Goal: Task Accomplishment & Management: Manage account settings

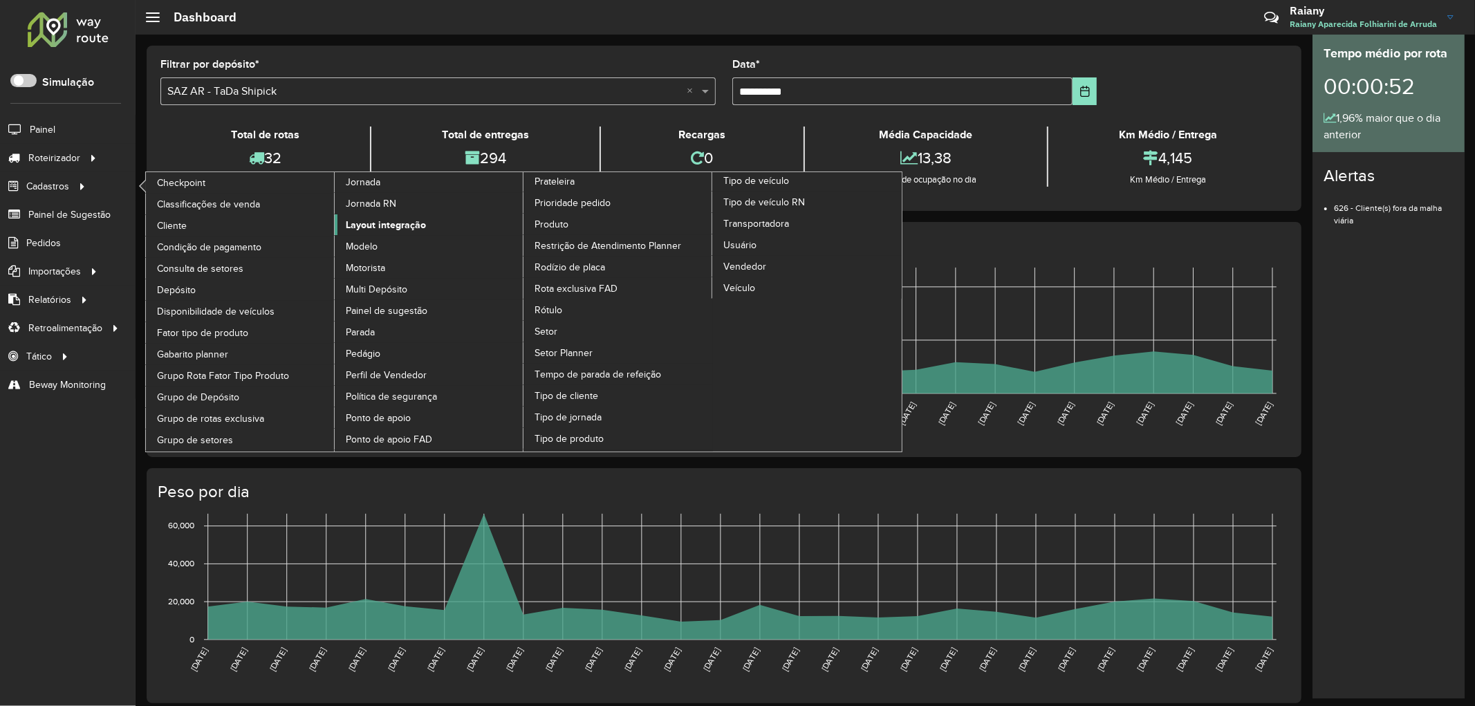
click at [392, 232] on span "Layout integração" at bounding box center [386, 225] width 80 height 15
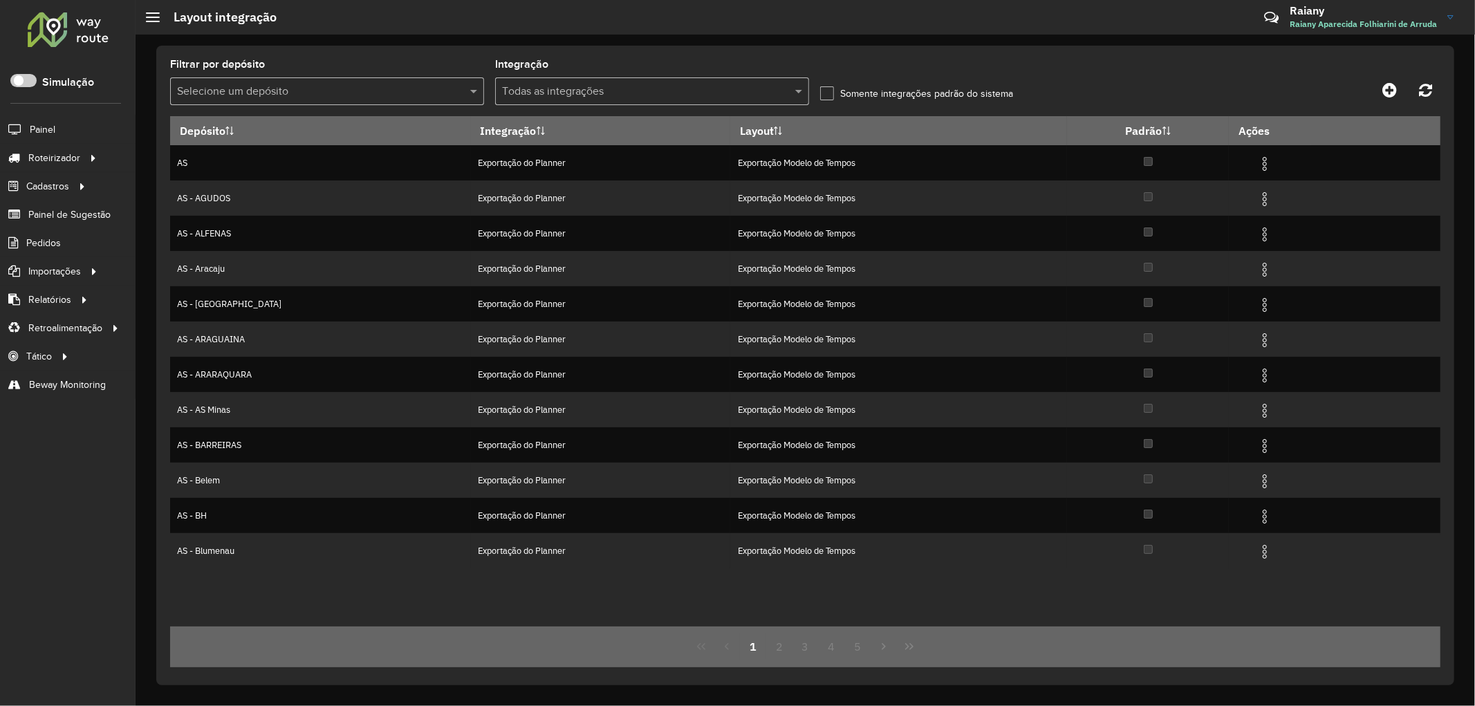
click at [625, 92] on input "text" at bounding box center [638, 92] width 272 height 17
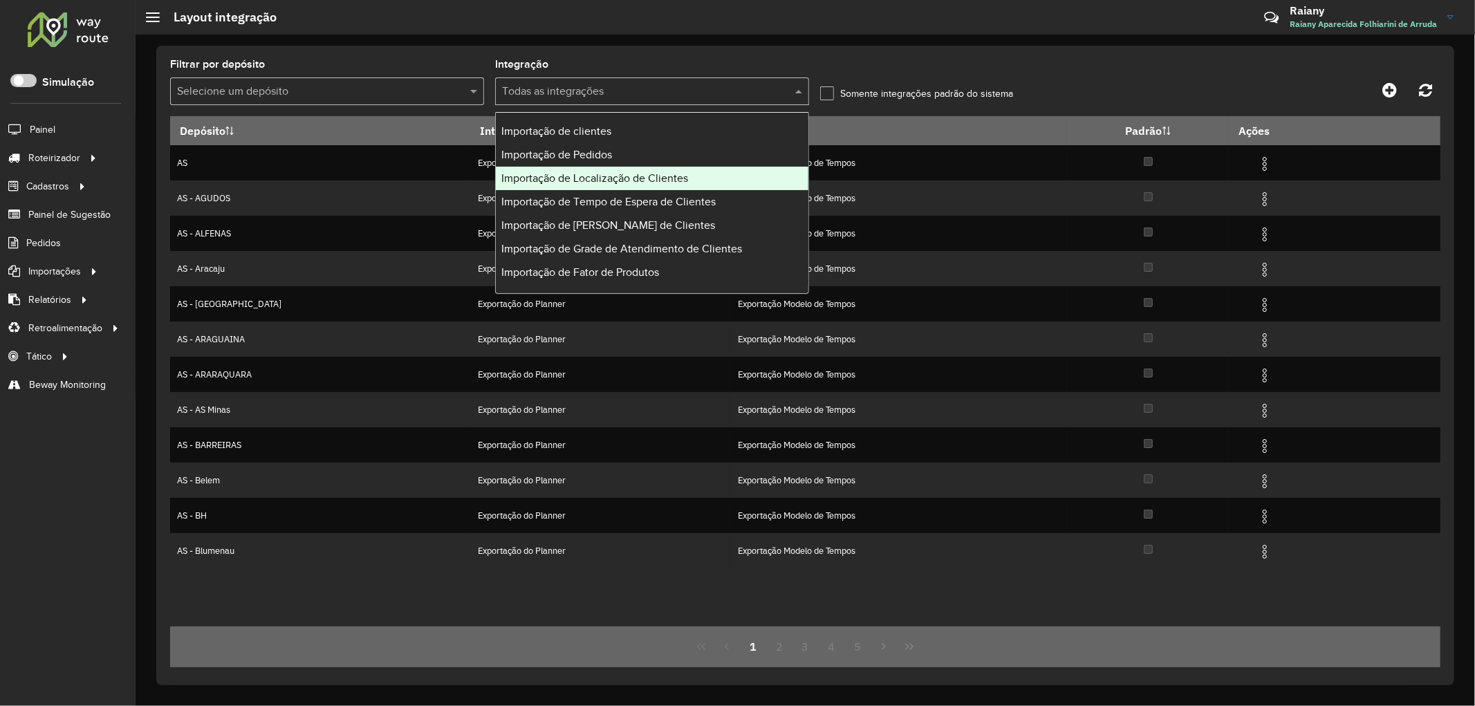
scroll to position [77, 0]
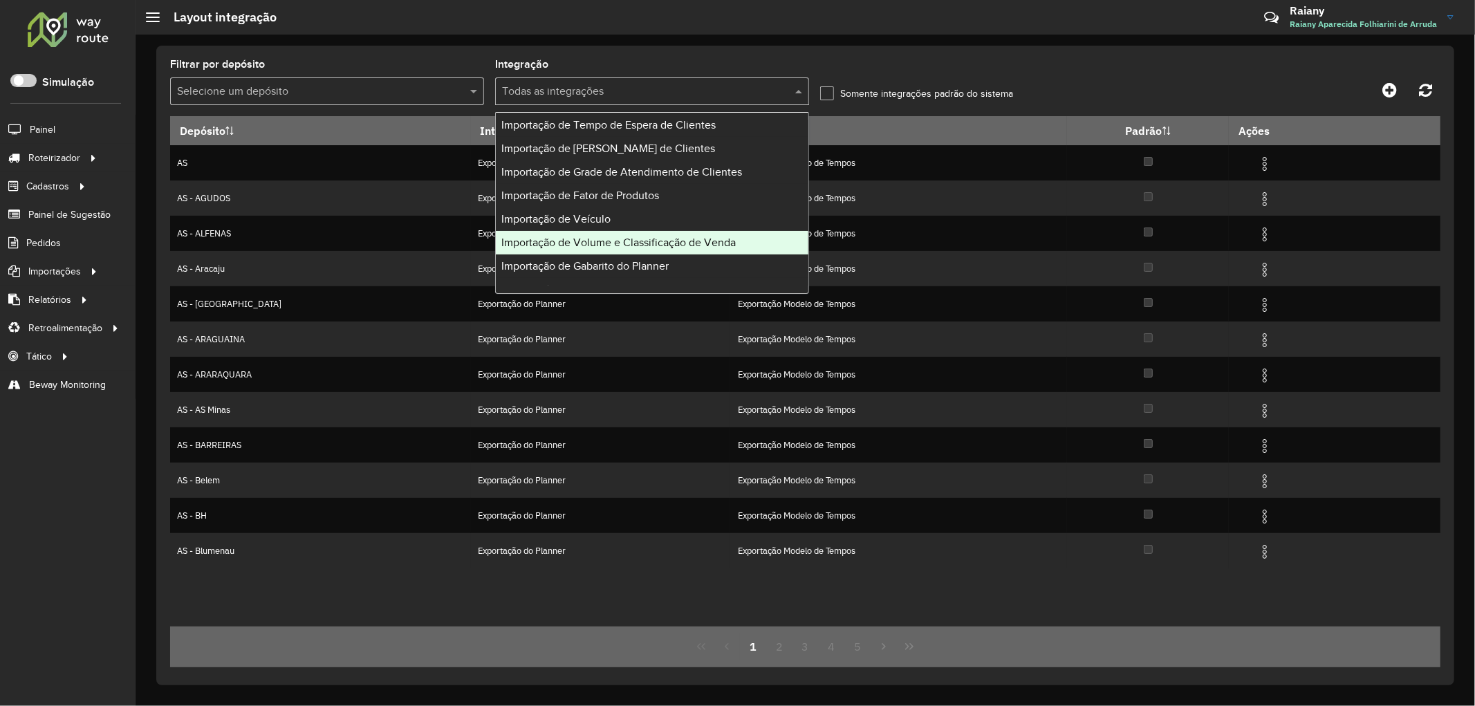
click at [627, 249] on div "Importação de Volume e Classificação de Venda" at bounding box center [652, 243] width 313 height 24
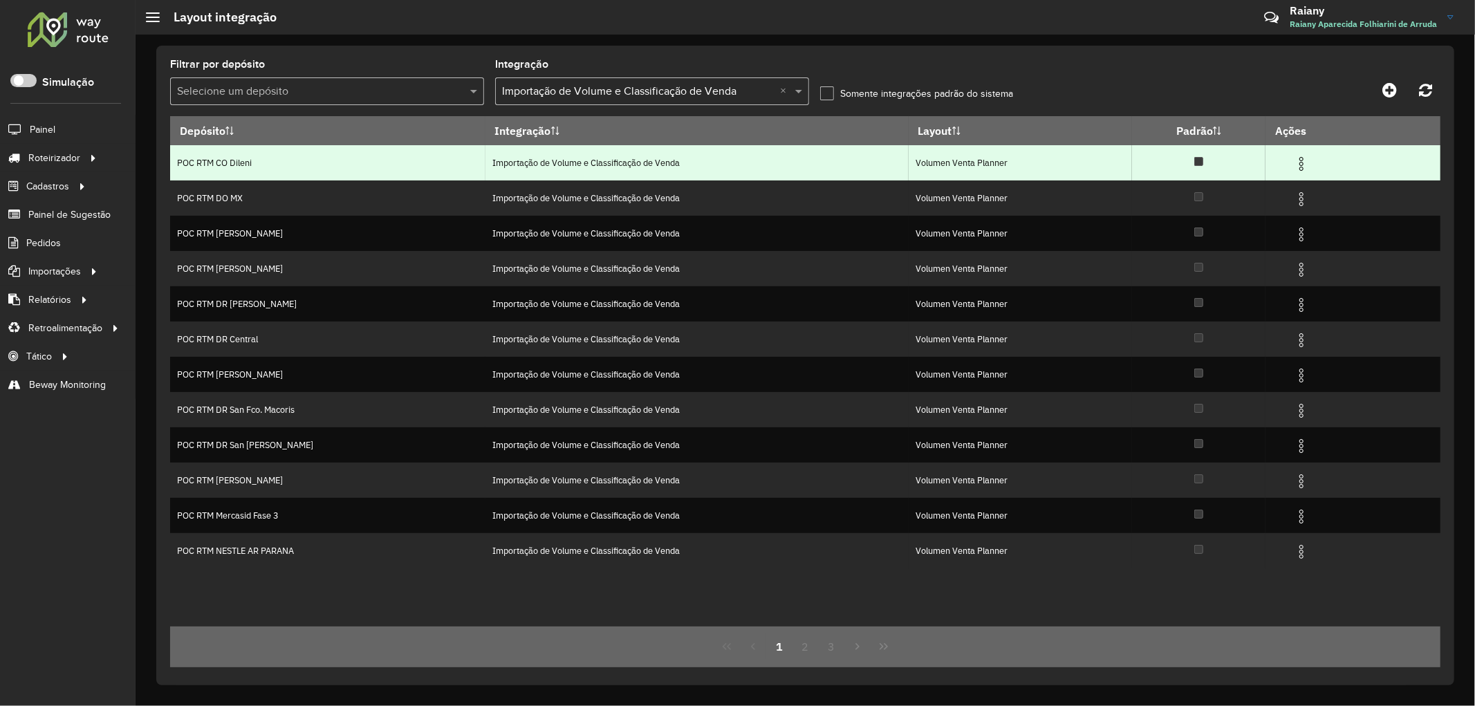
click at [1298, 162] on img at bounding box center [1301, 164] width 17 height 17
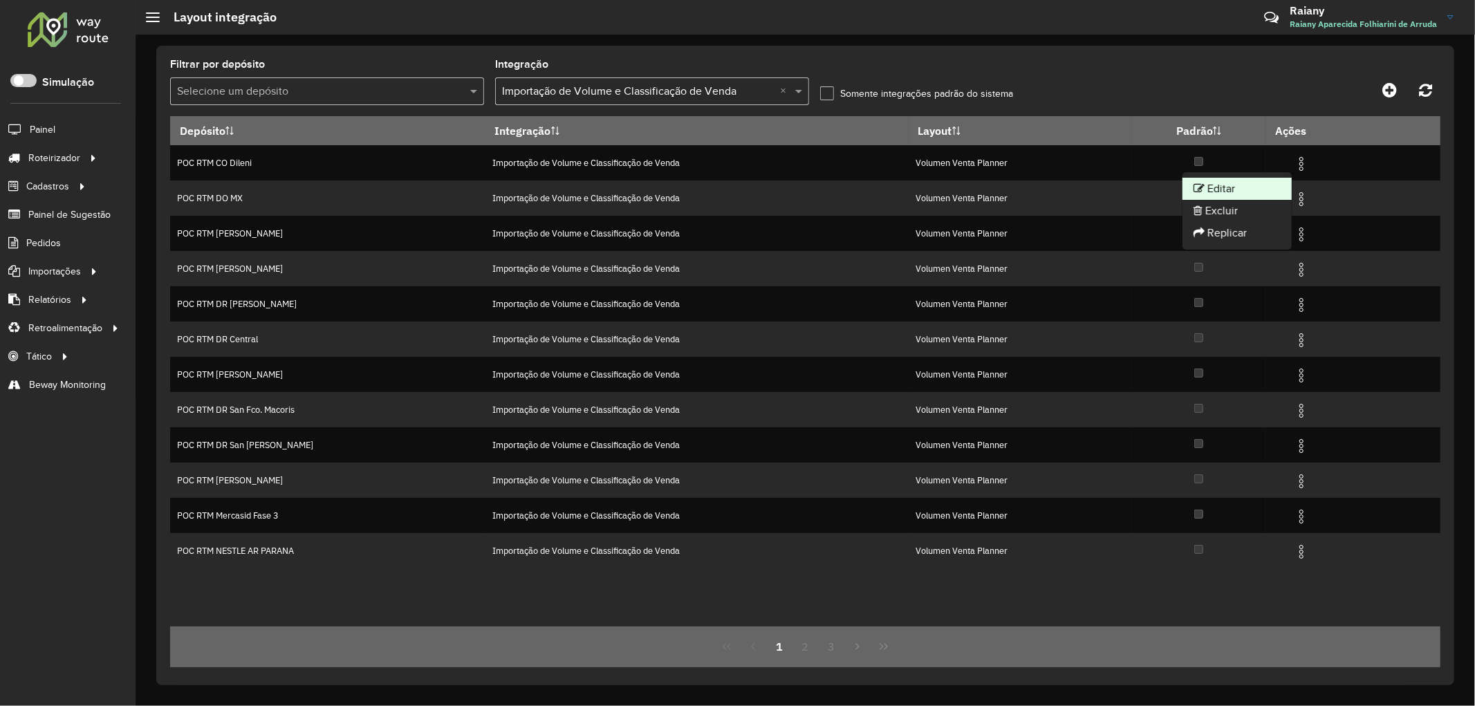
click at [1254, 185] on li "Editar" at bounding box center [1236, 189] width 109 height 22
select select
click at [729, 91] on input "text" at bounding box center [638, 92] width 272 height 17
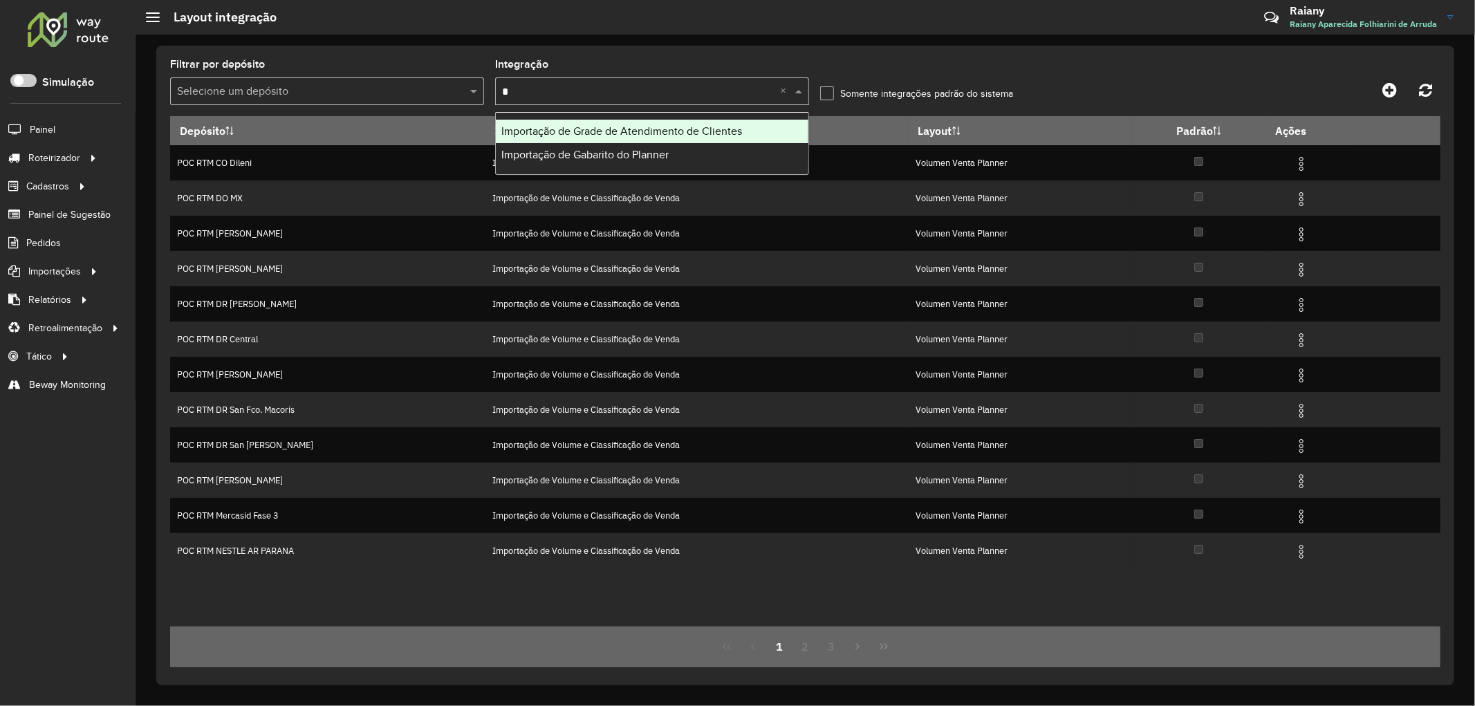
type input "**"
click at [645, 134] on span "Importação de Gabarito do Planner" at bounding box center [584, 131] width 167 height 12
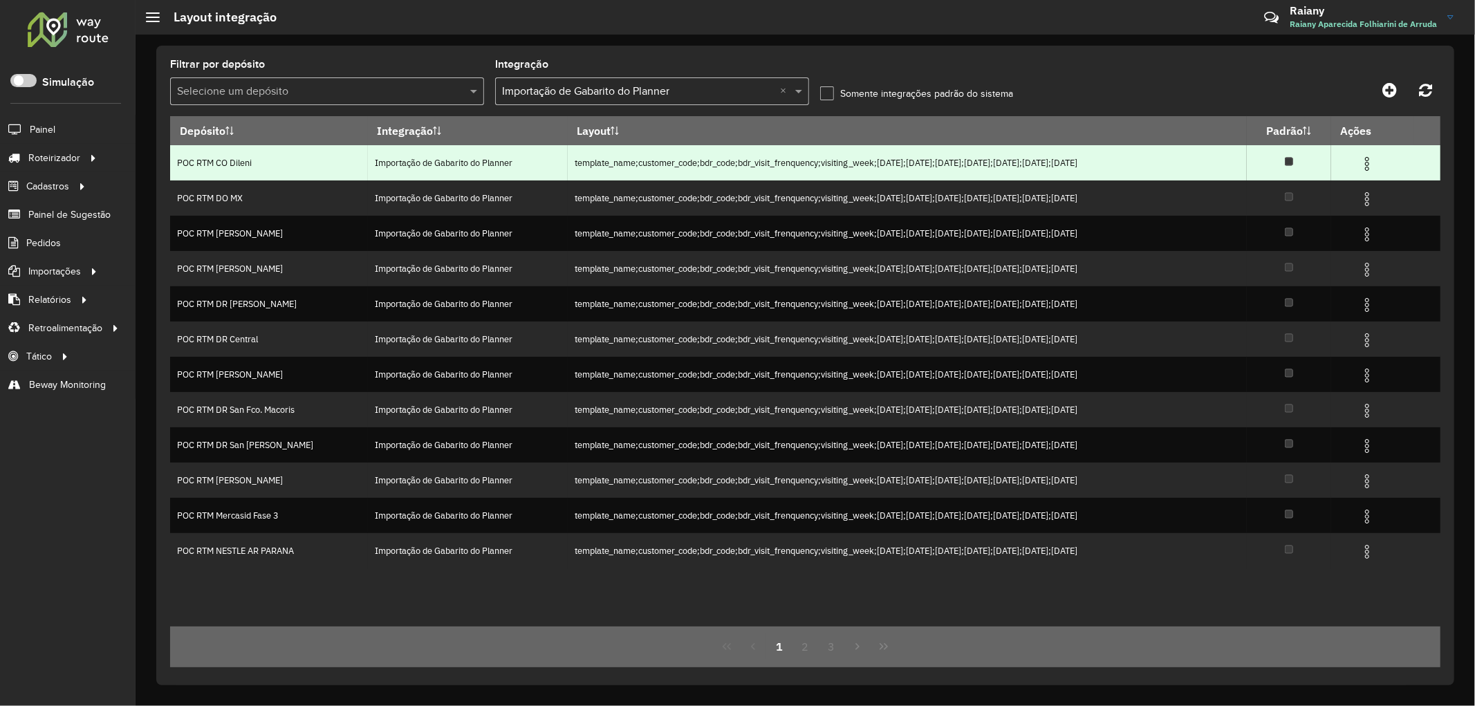
click at [1375, 167] on img at bounding box center [1367, 164] width 17 height 17
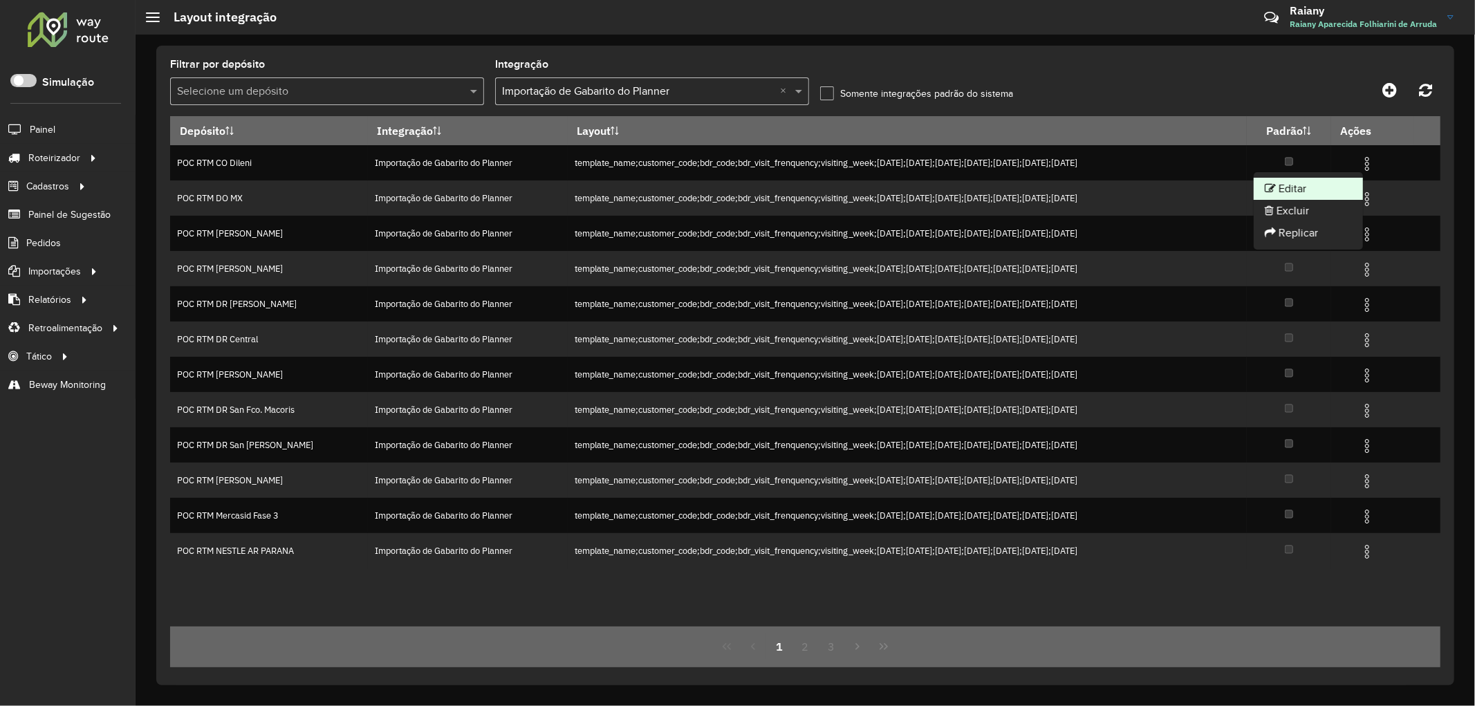
click at [1309, 180] on li "Editar" at bounding box center [1307, 189] width 109 height 22
select select
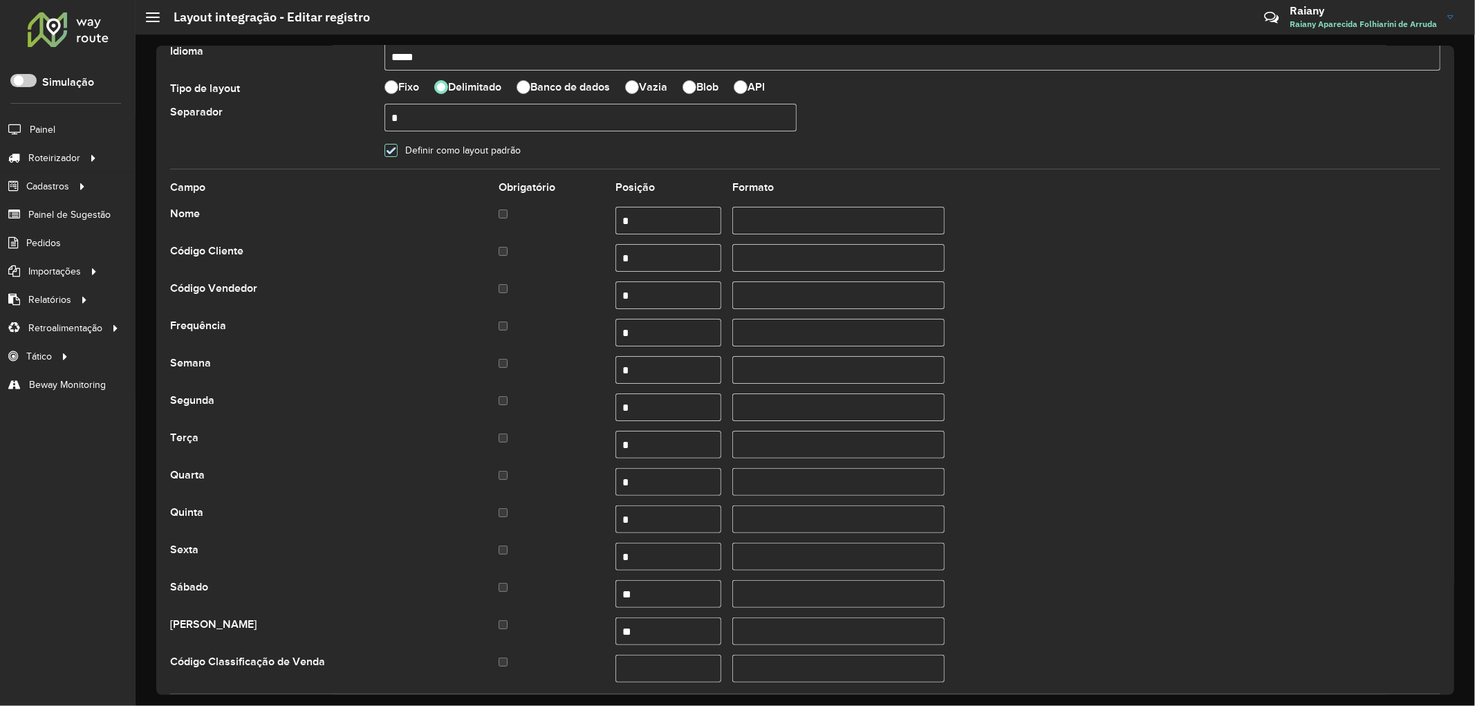
scroll to position [230, 0]
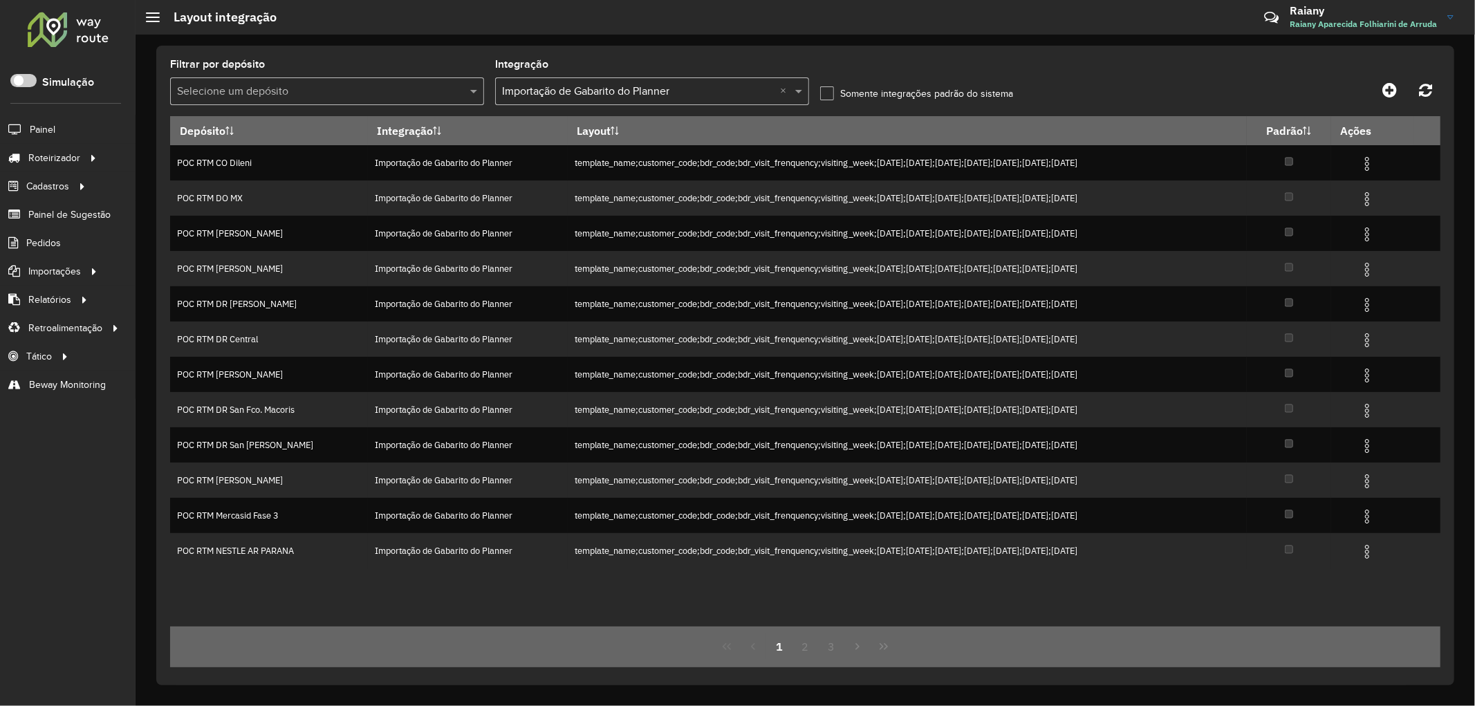
click at [678, 93] on input "text" at bounding box center [638, 92] width 272 height 17
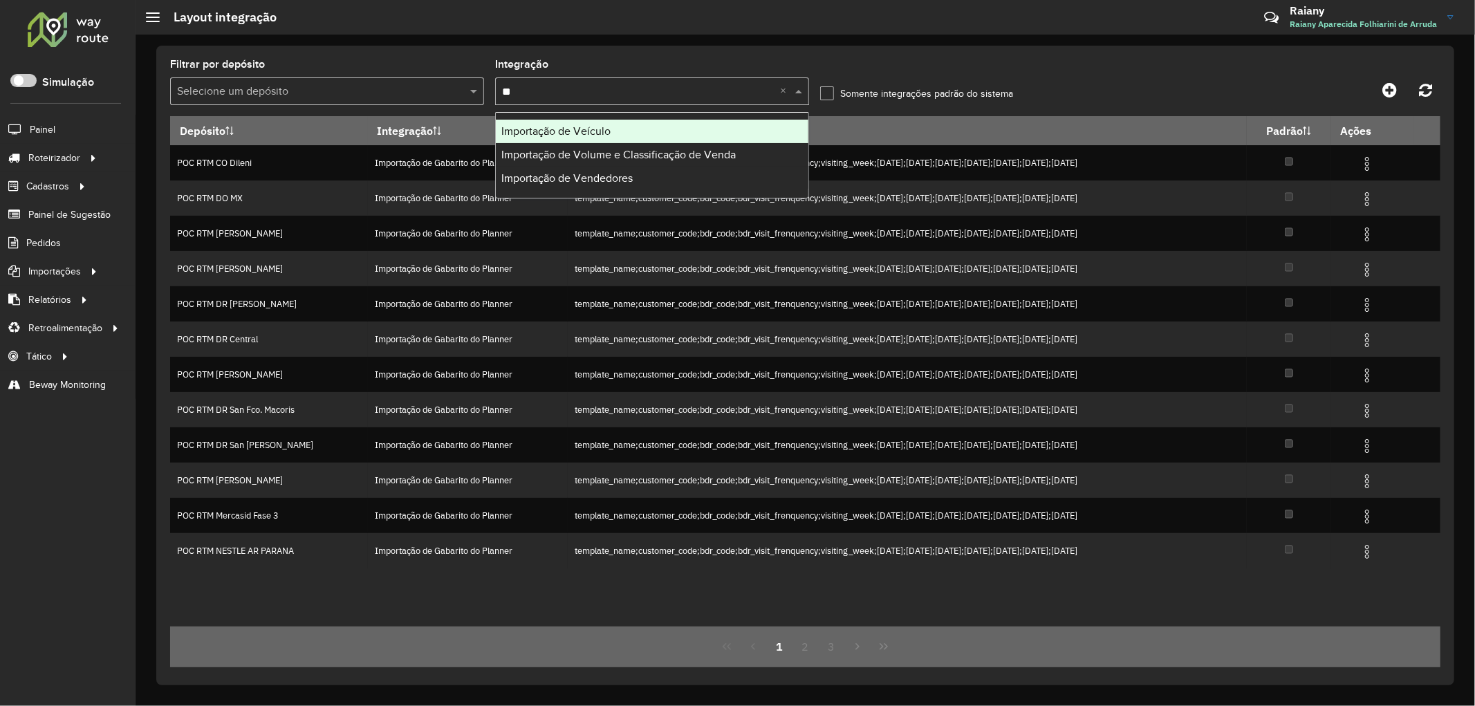
type input "***"
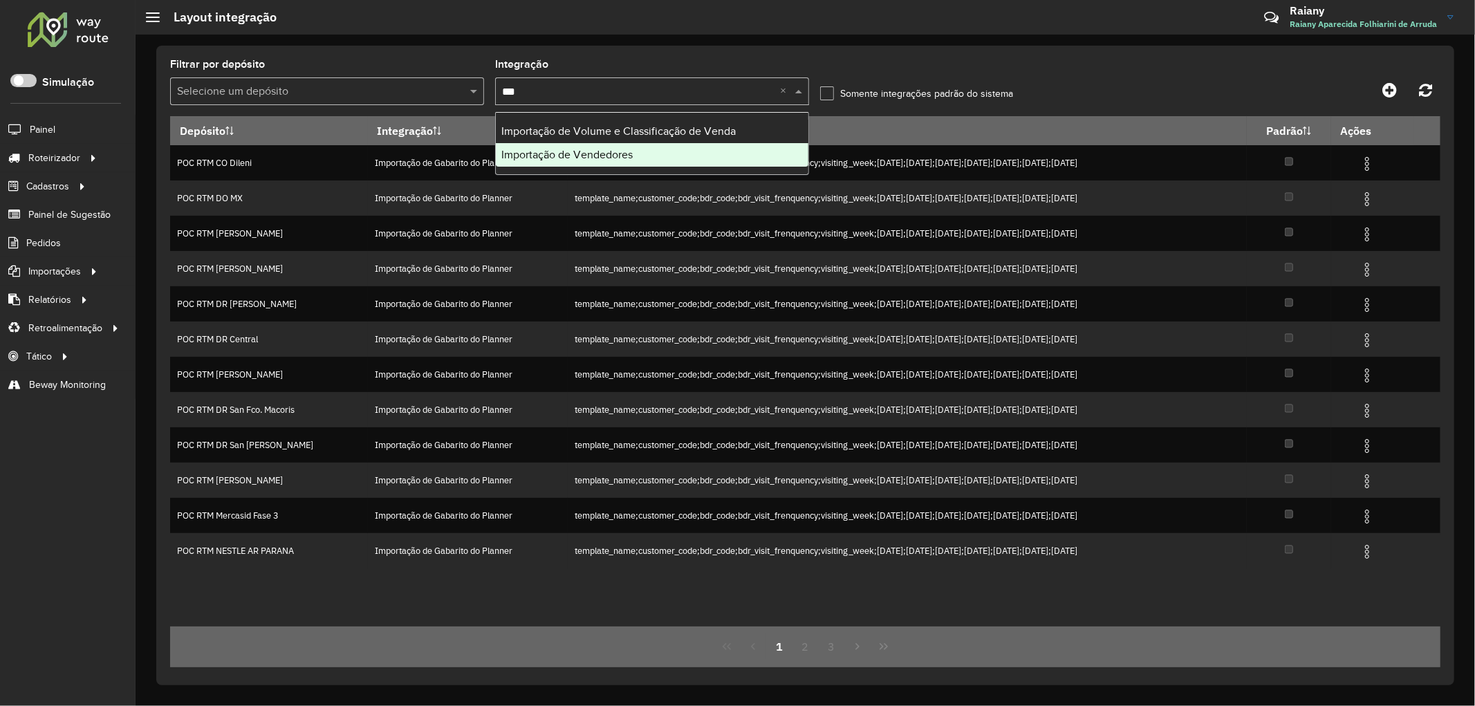
click at [613, 161] on div "Importação de Vendedores" at bounding box center [652, 155] width 313 height 24
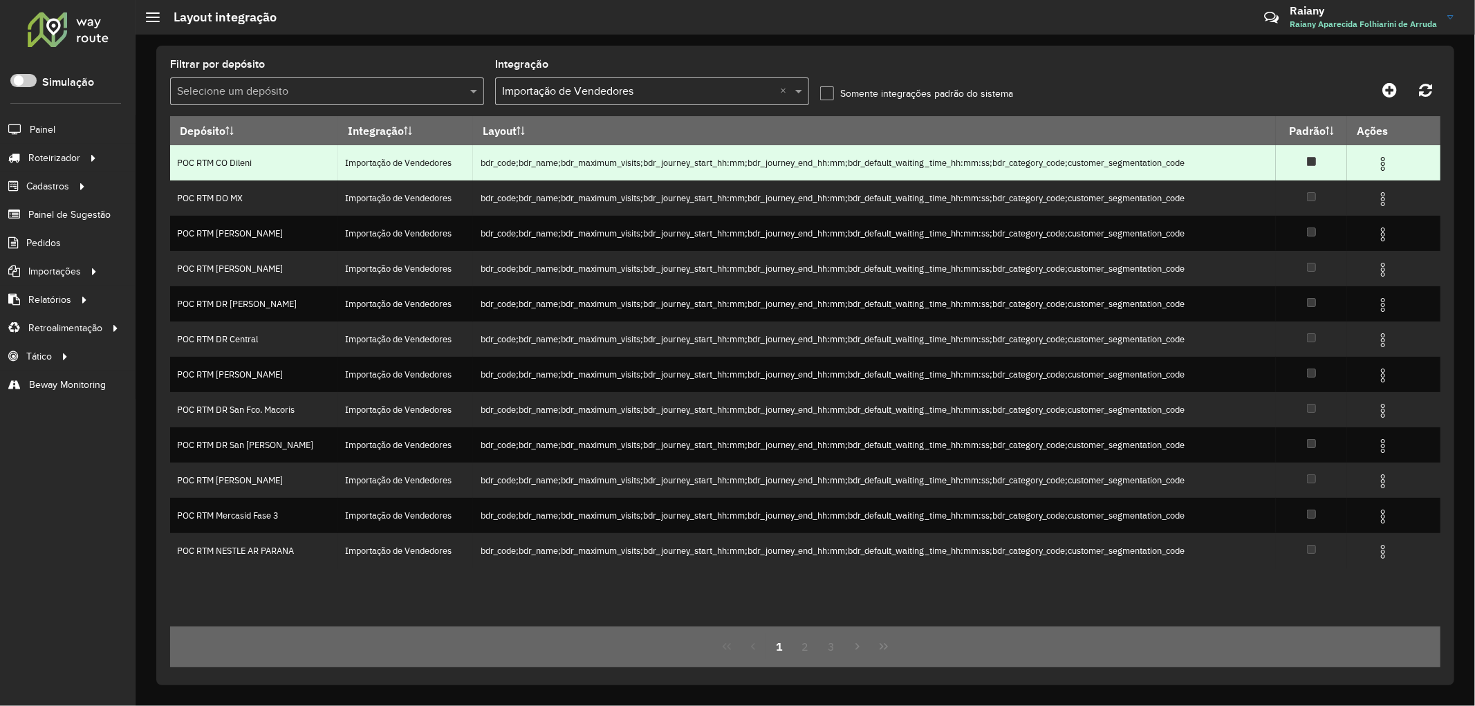
click at [1386, 165] on img at bounding box center [1382, 164] width 17 height 17
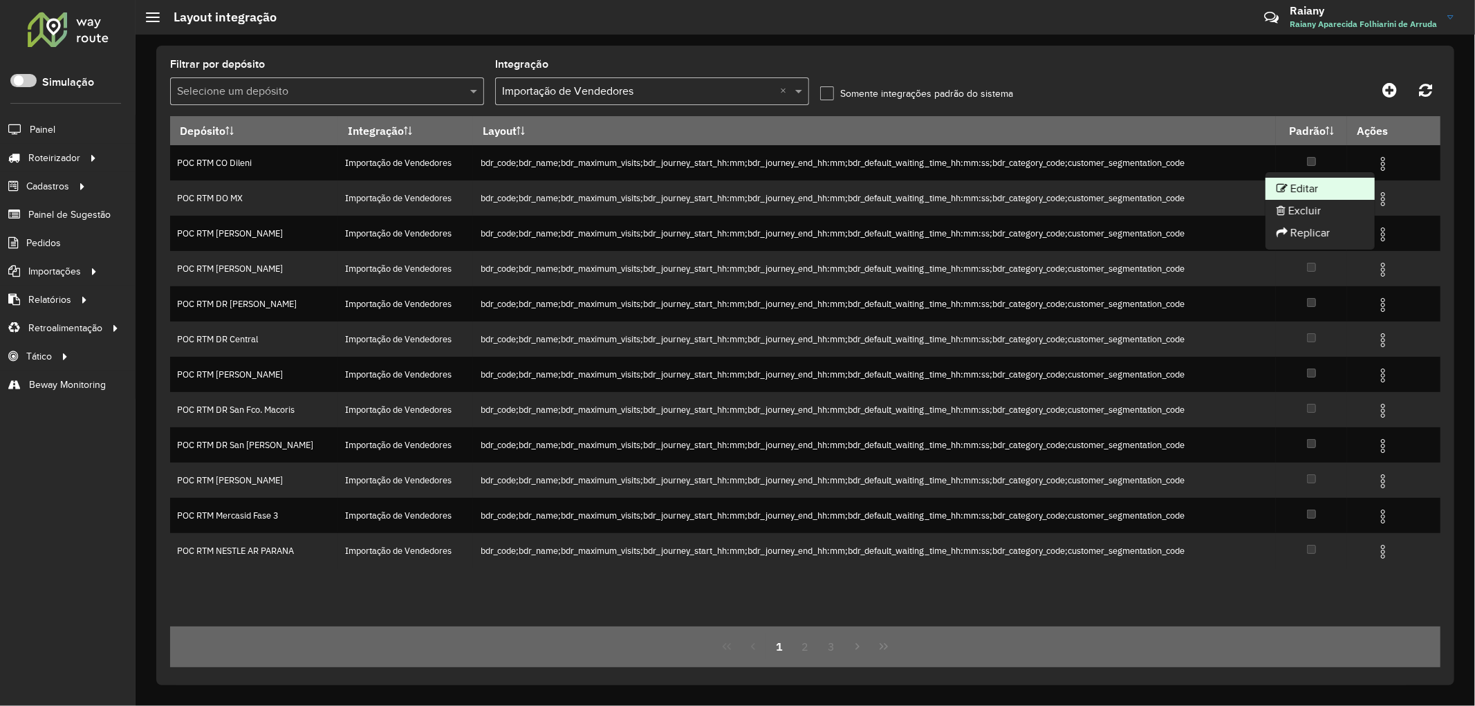
click at [1344, 181] on li "Editar" at bounding box center [1319, 189] width 109 height 22
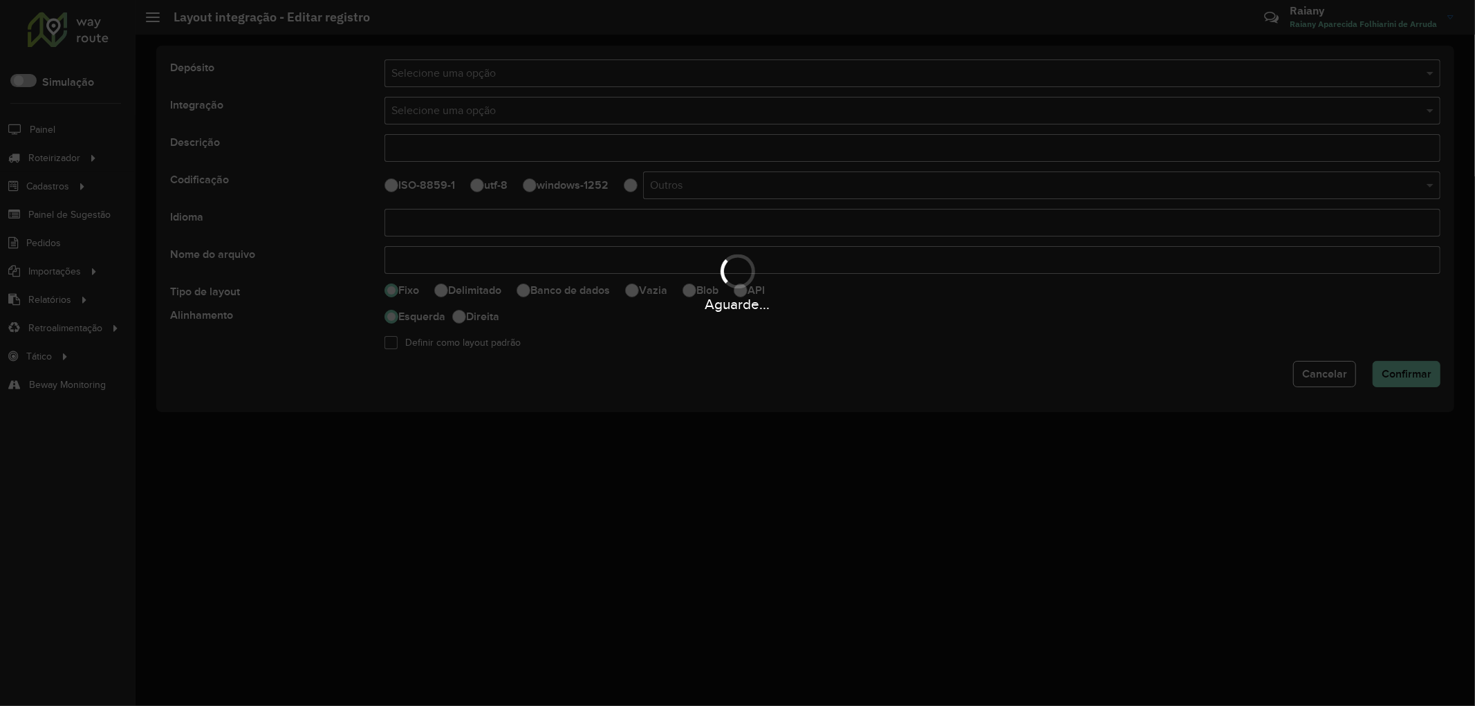
type input "**********"
type input "*****"
select select
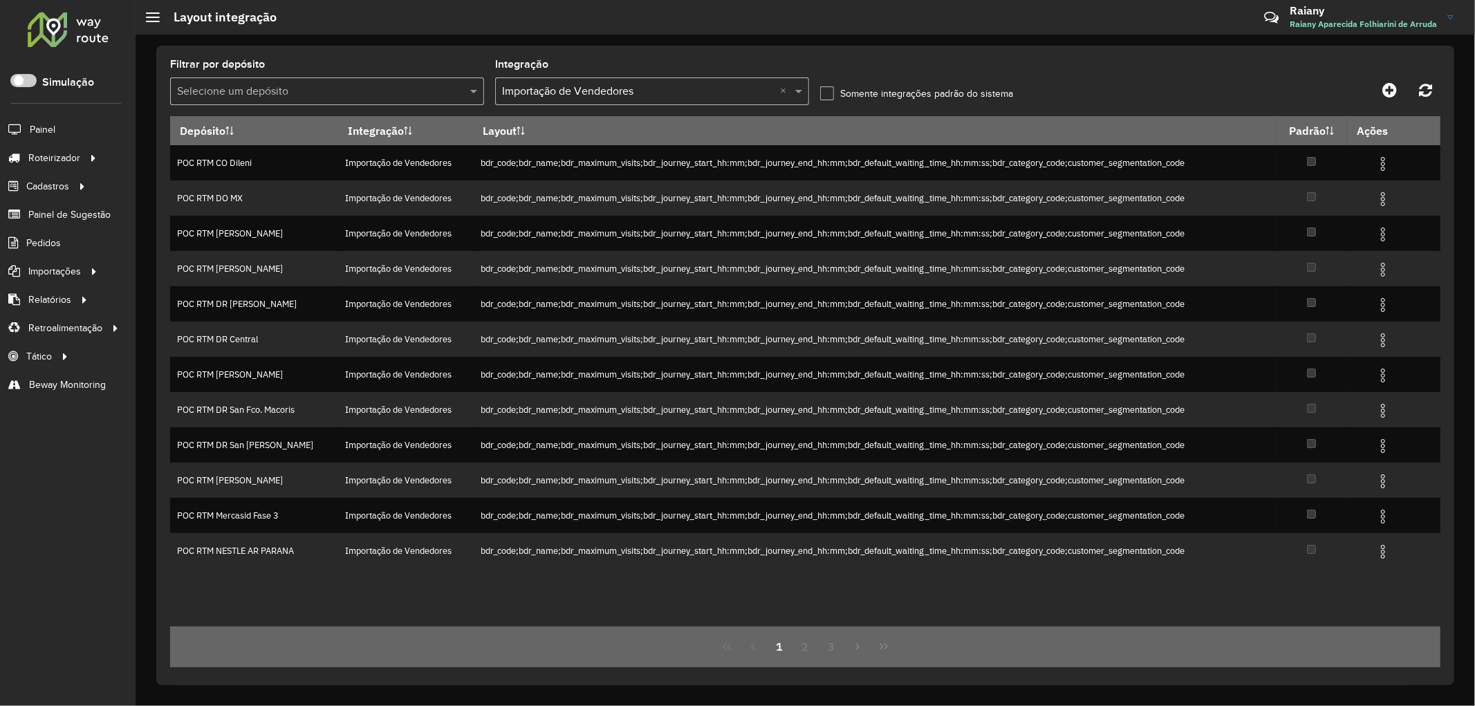
click at [680, 91] on input "text" at bounding box center [638, 92] width 272 height 17
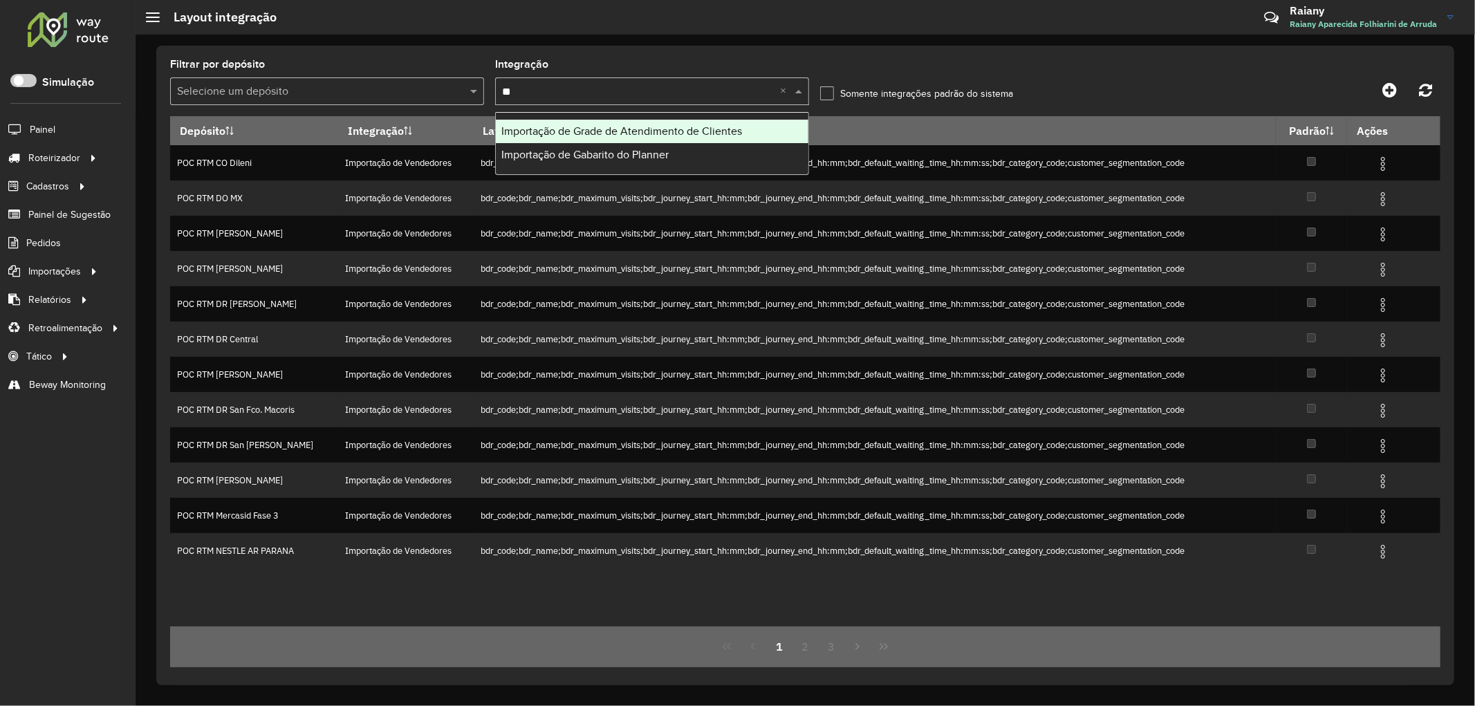
type input "***"
click at [646, 130] on span "Importação de Gabarito do Planner" at bounding box center [584, 131] width 167 height 12
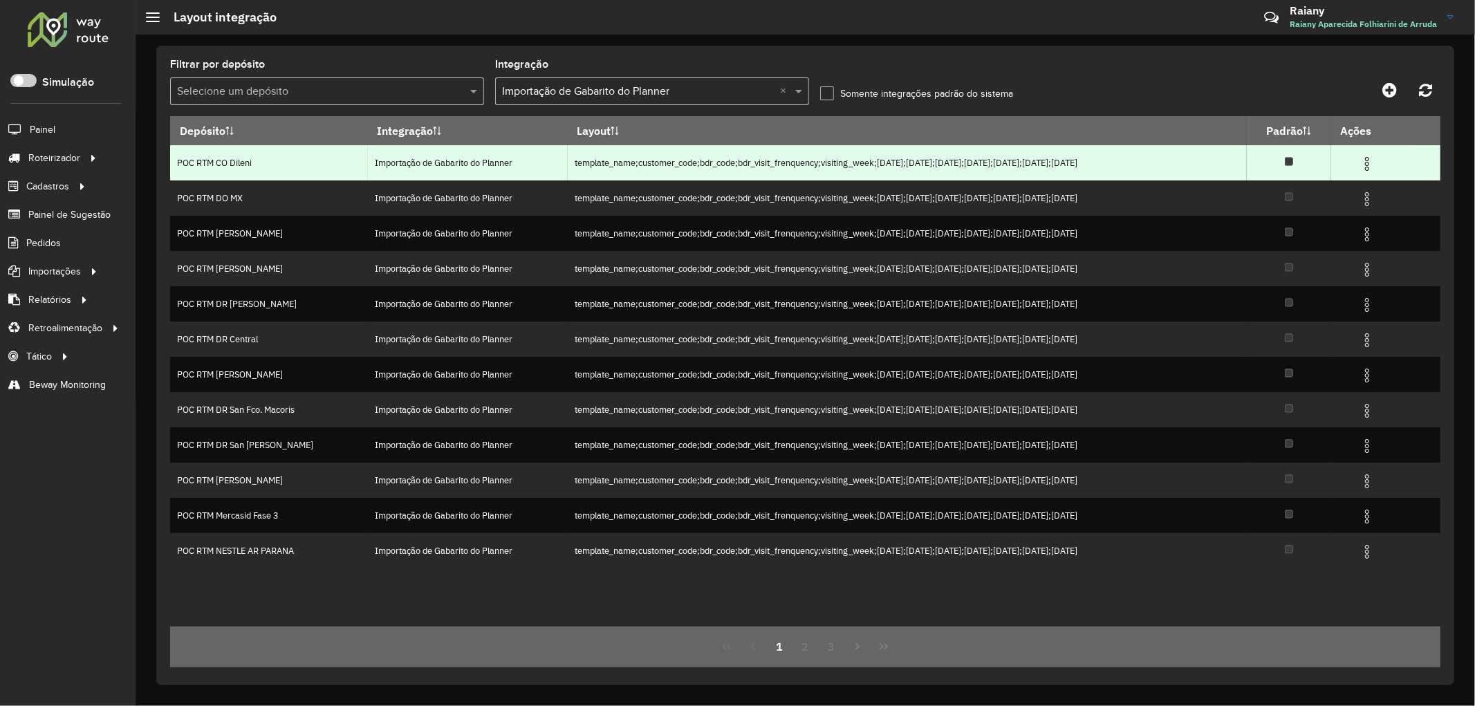
click at [1374, 171] on img at bounding box center [1367, 164] width 17 height 17
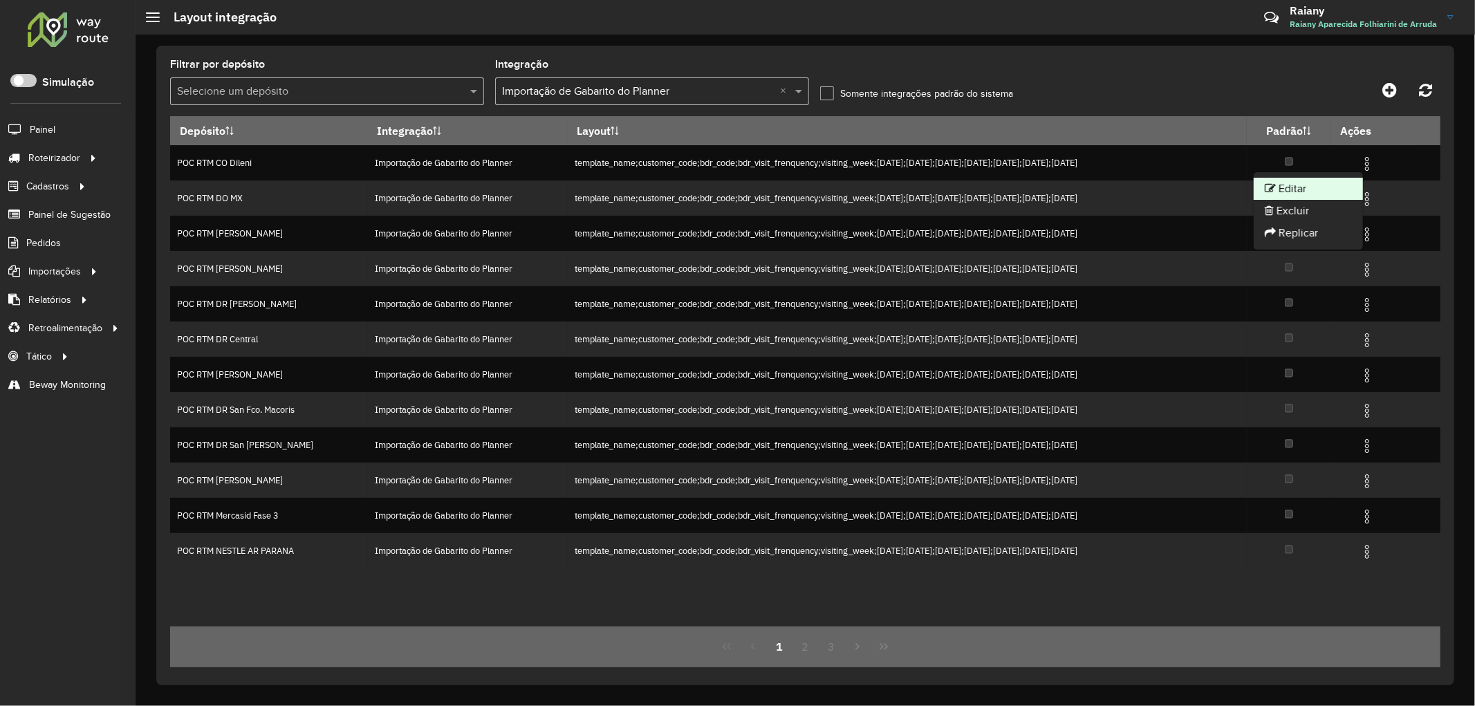
click at [1311, 181] on li "Editar" at bounding box center [1307, 189] width 109 height 22
select select
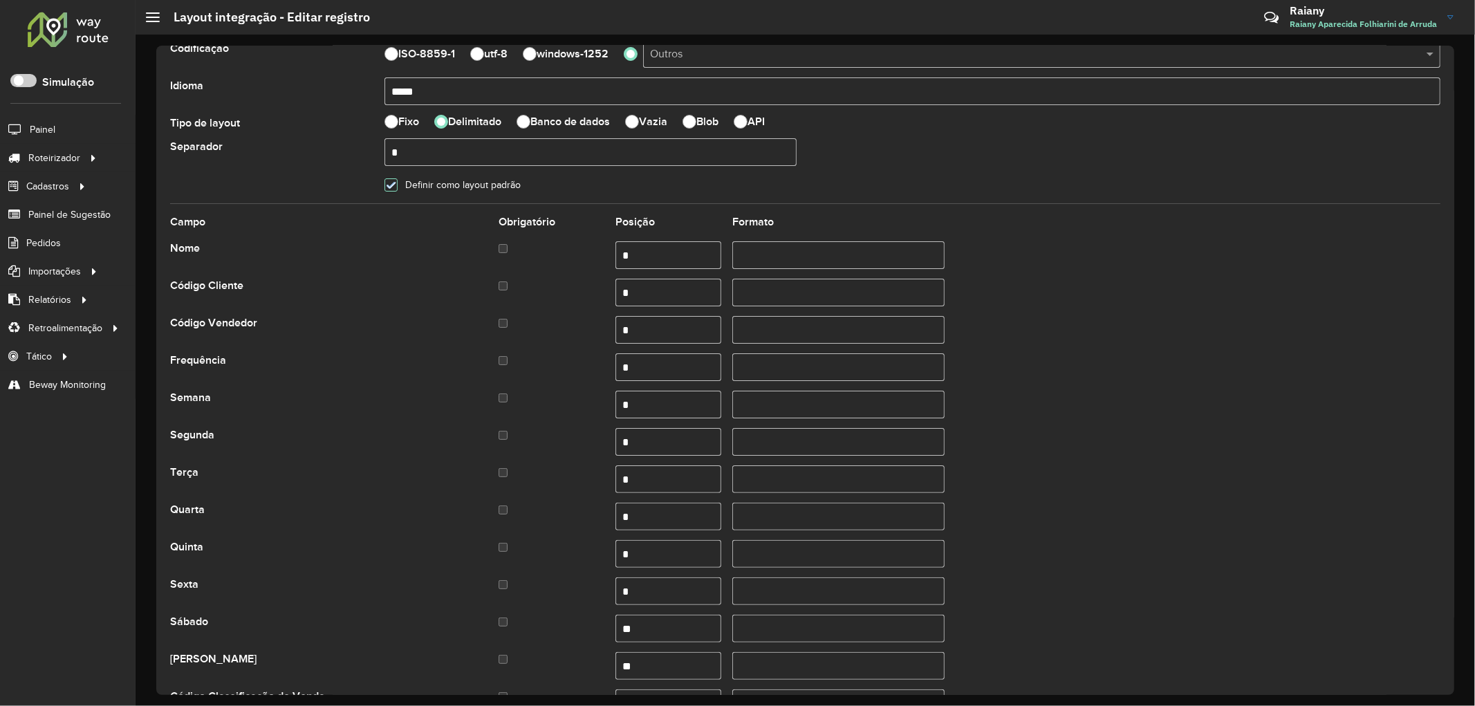
scroll to position [292, 0]
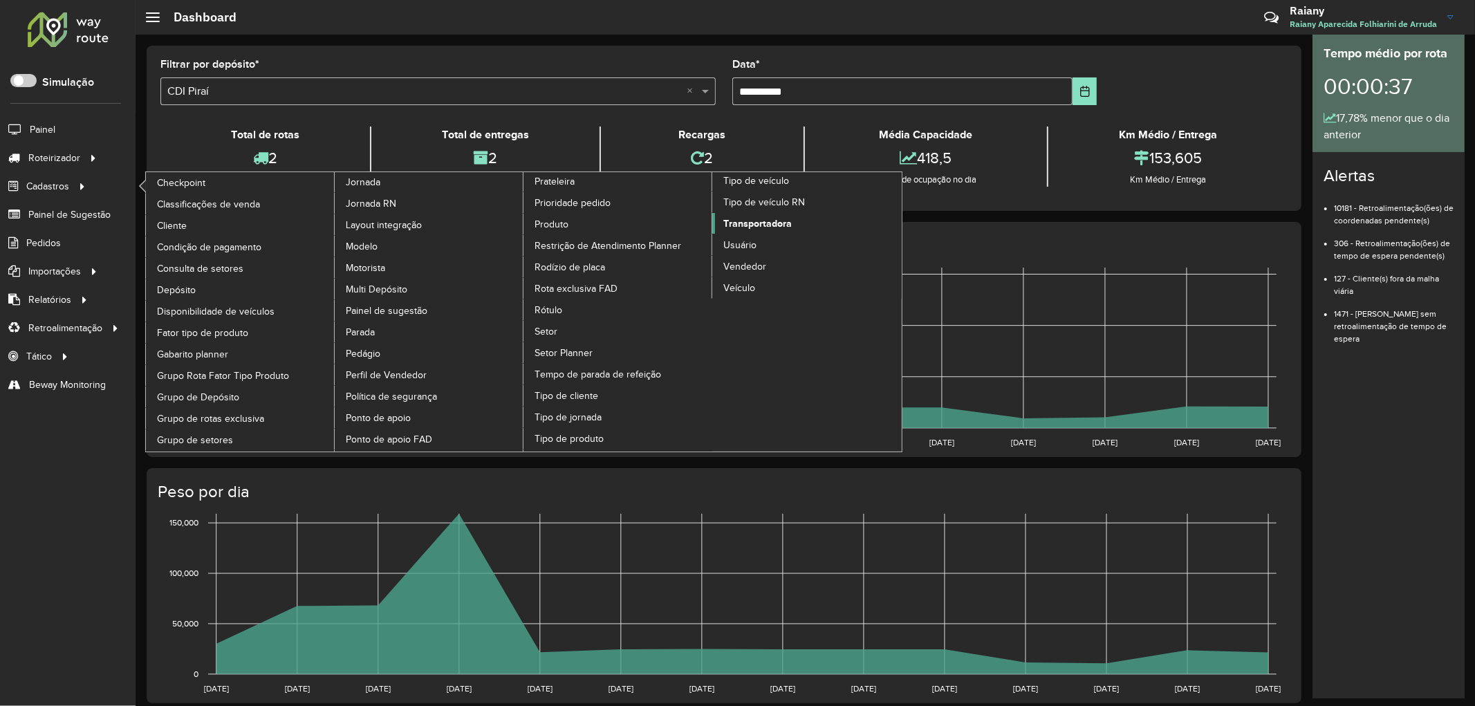
click at [769, 231] on span "Transportadora" at bounding box center [757, 223] width 68 height 15
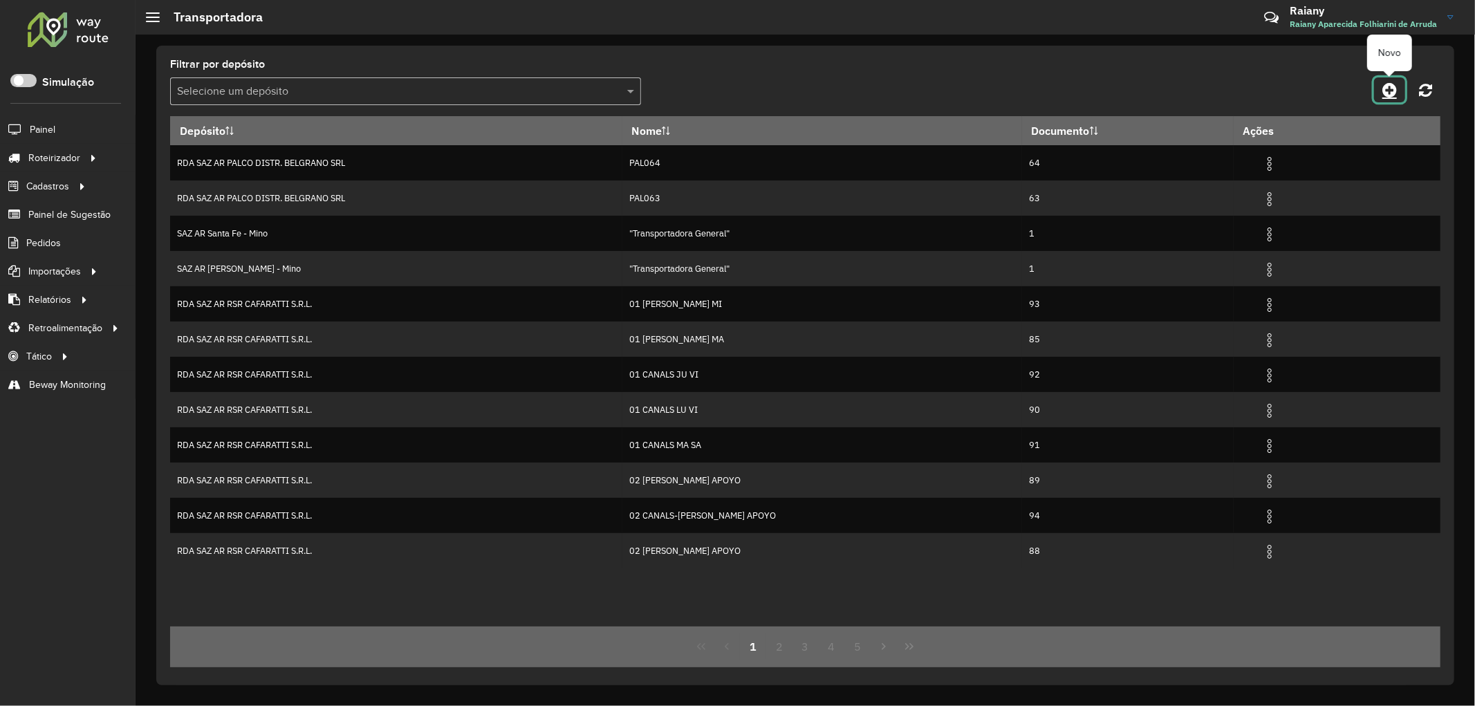
click at [1388, 90] on icon at bounding box center [1389, 90] width 15 height 17
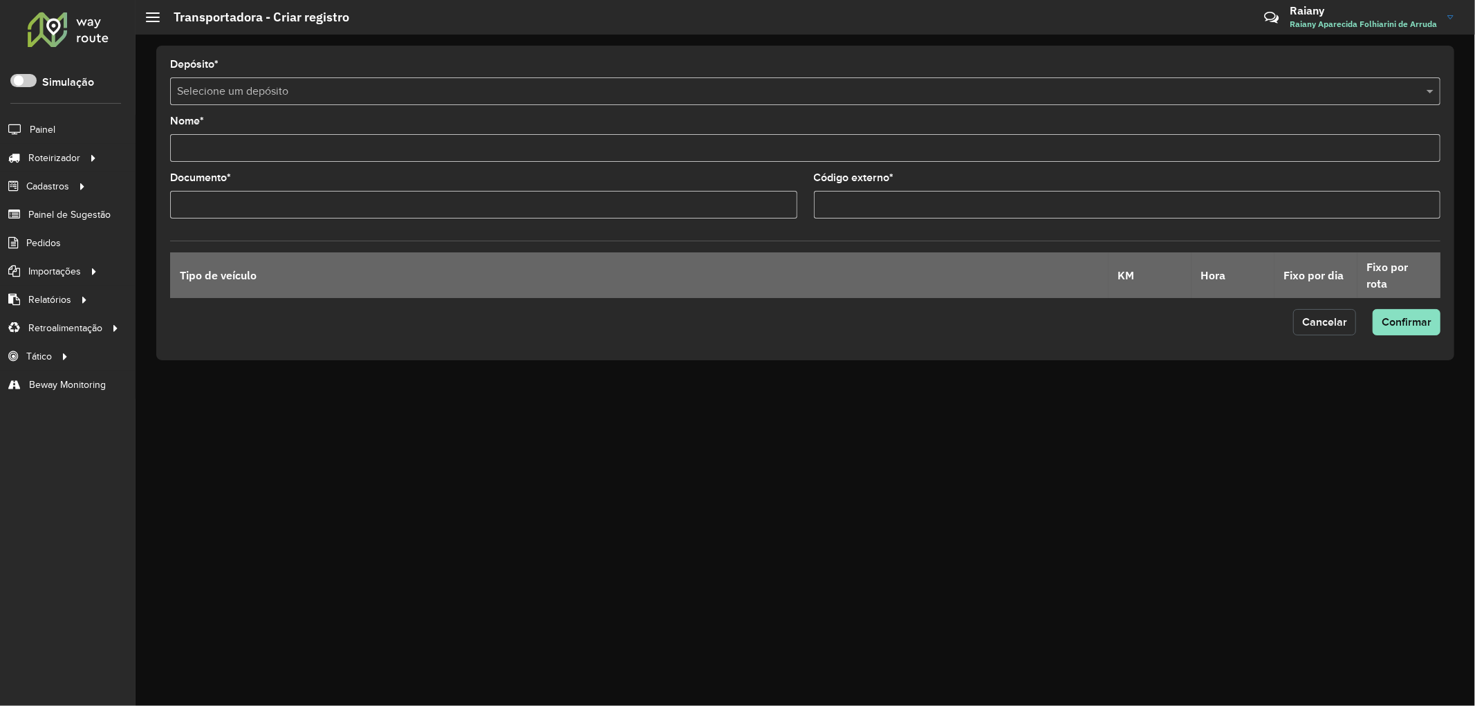
click at [1337, 324] on span "Cancelar" at bounding box center [1324, 322] width 45 height 12
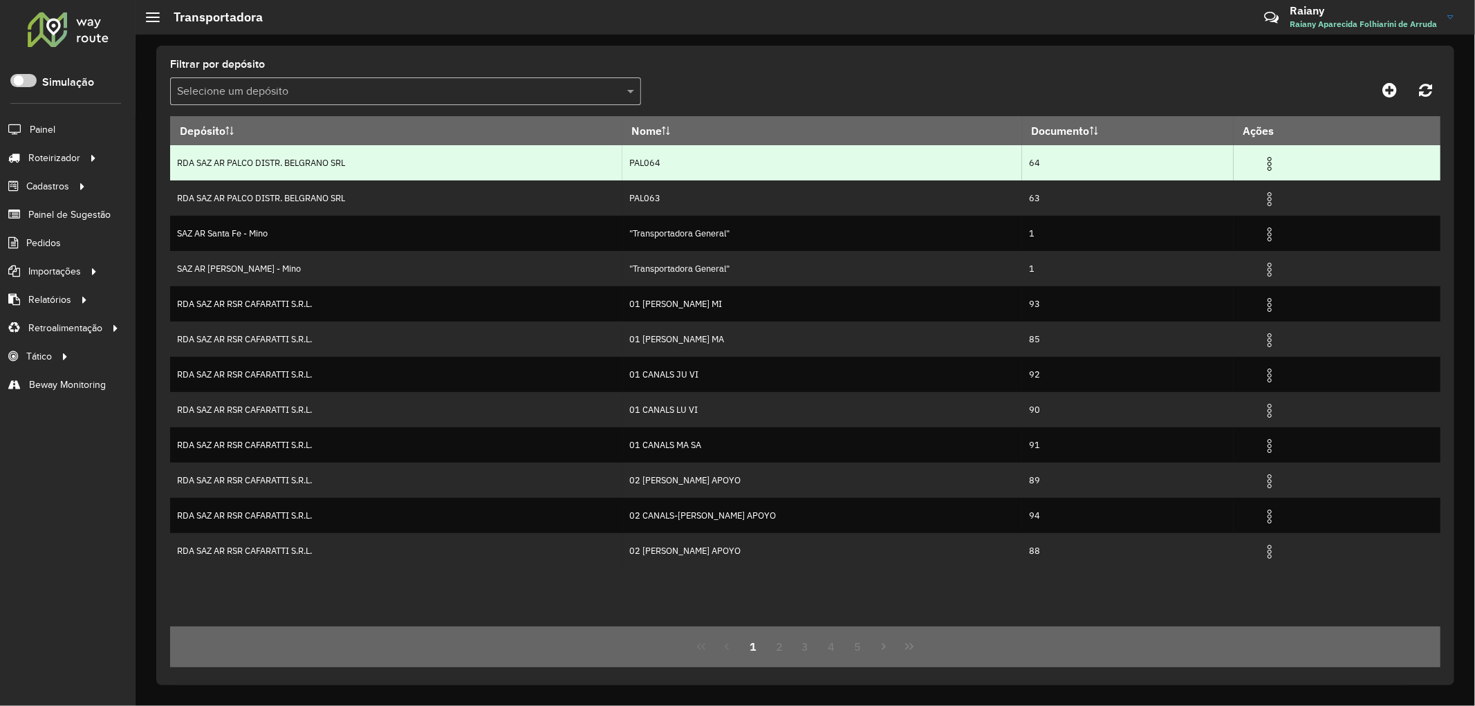
click at [1261, 167] on img at bounding box center [1269, 164] width 17 height 17
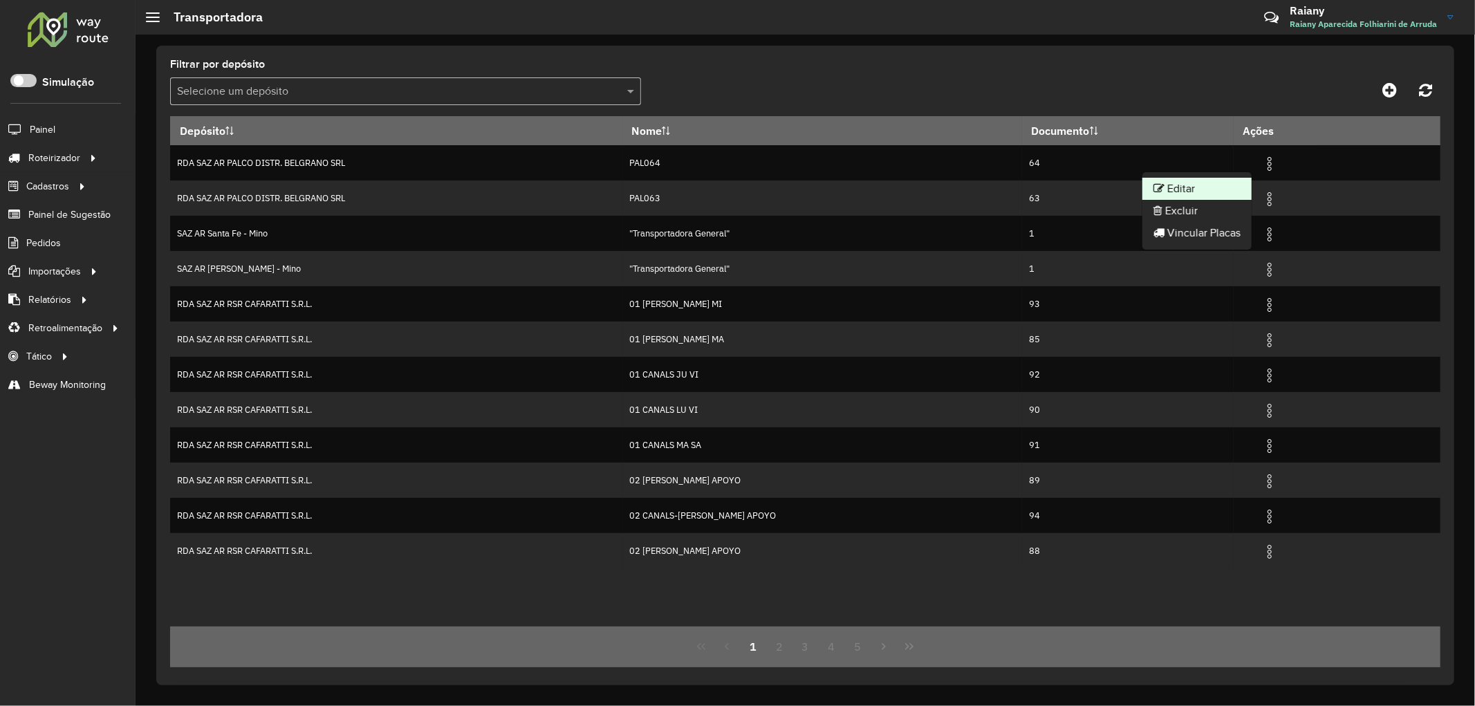
click at [1200, 187] on li "Editar" at bounding box center [1196, 189] width 109 height 22
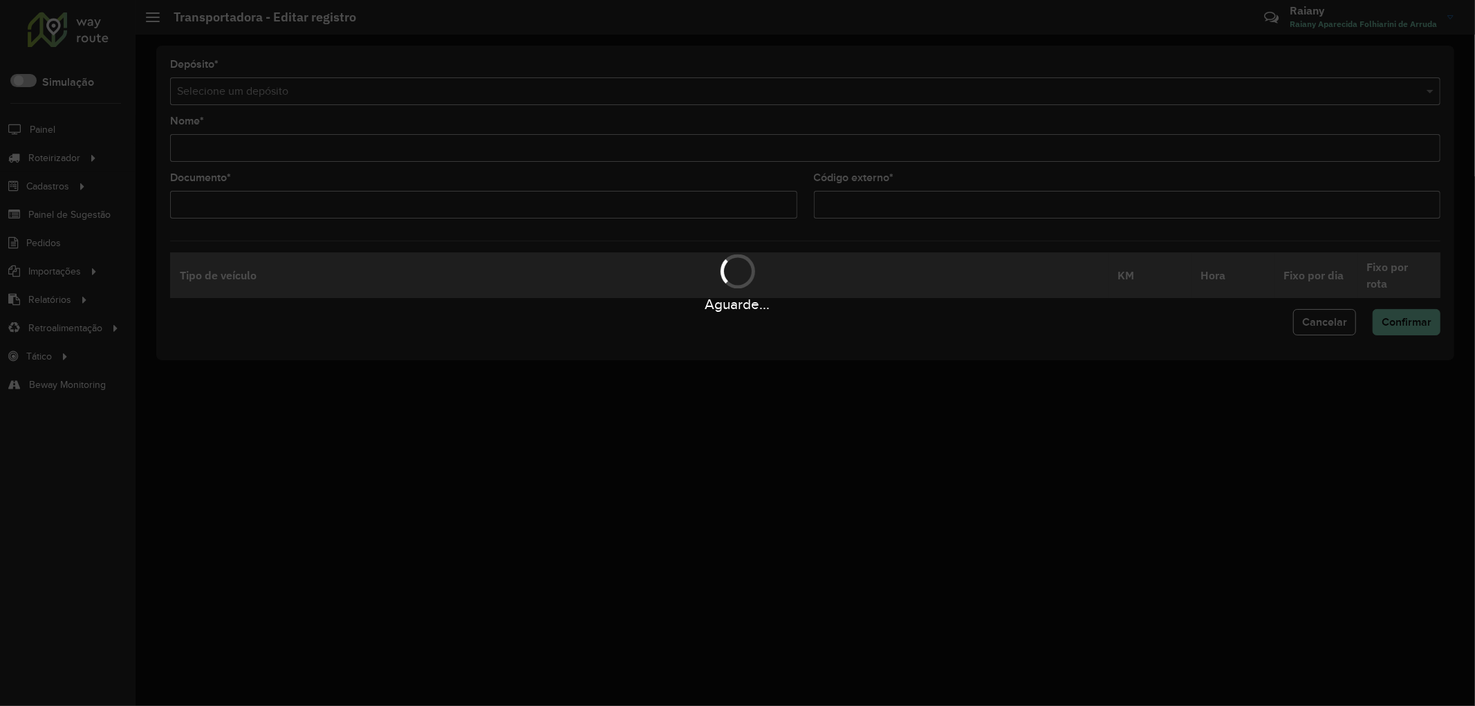
type input "******"
type input "**"
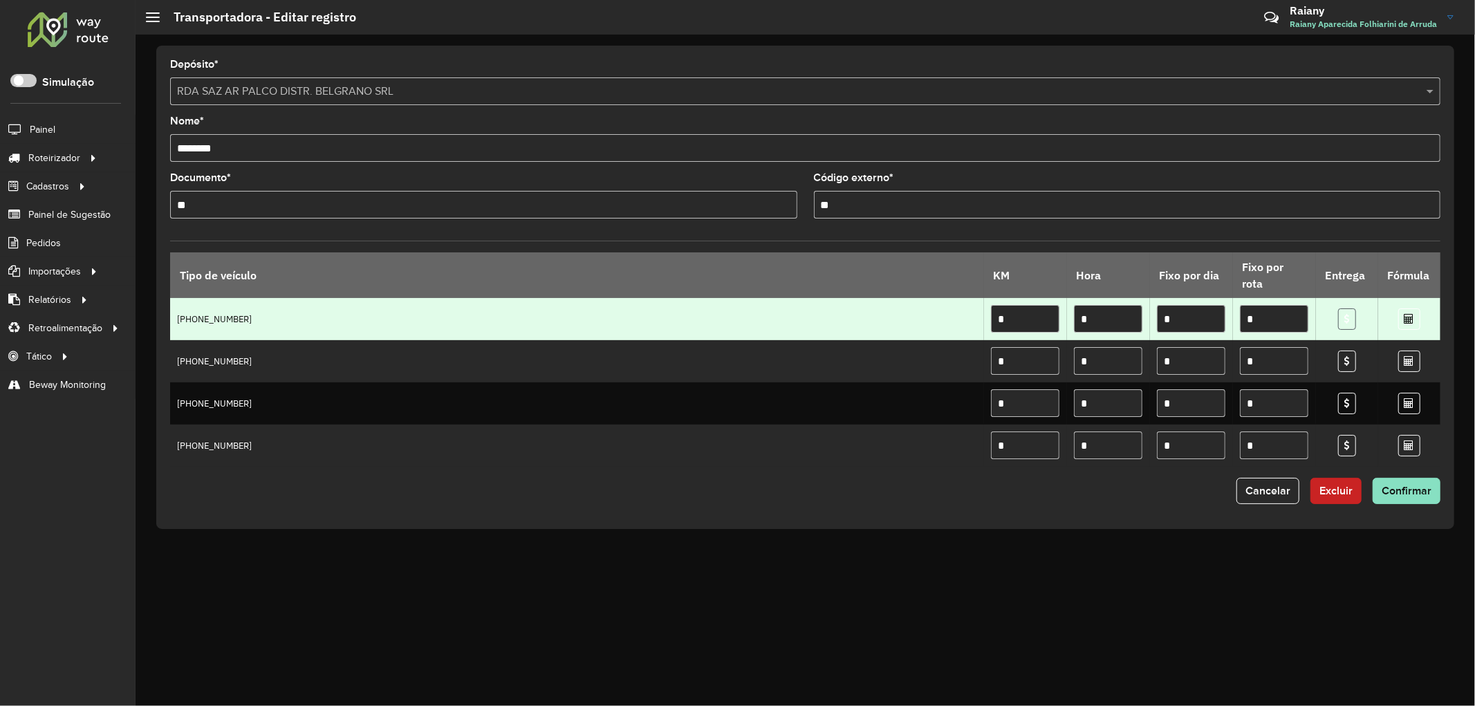
click at [1350, 321] on link at bounding box center [1347, 318] width 18 height 21
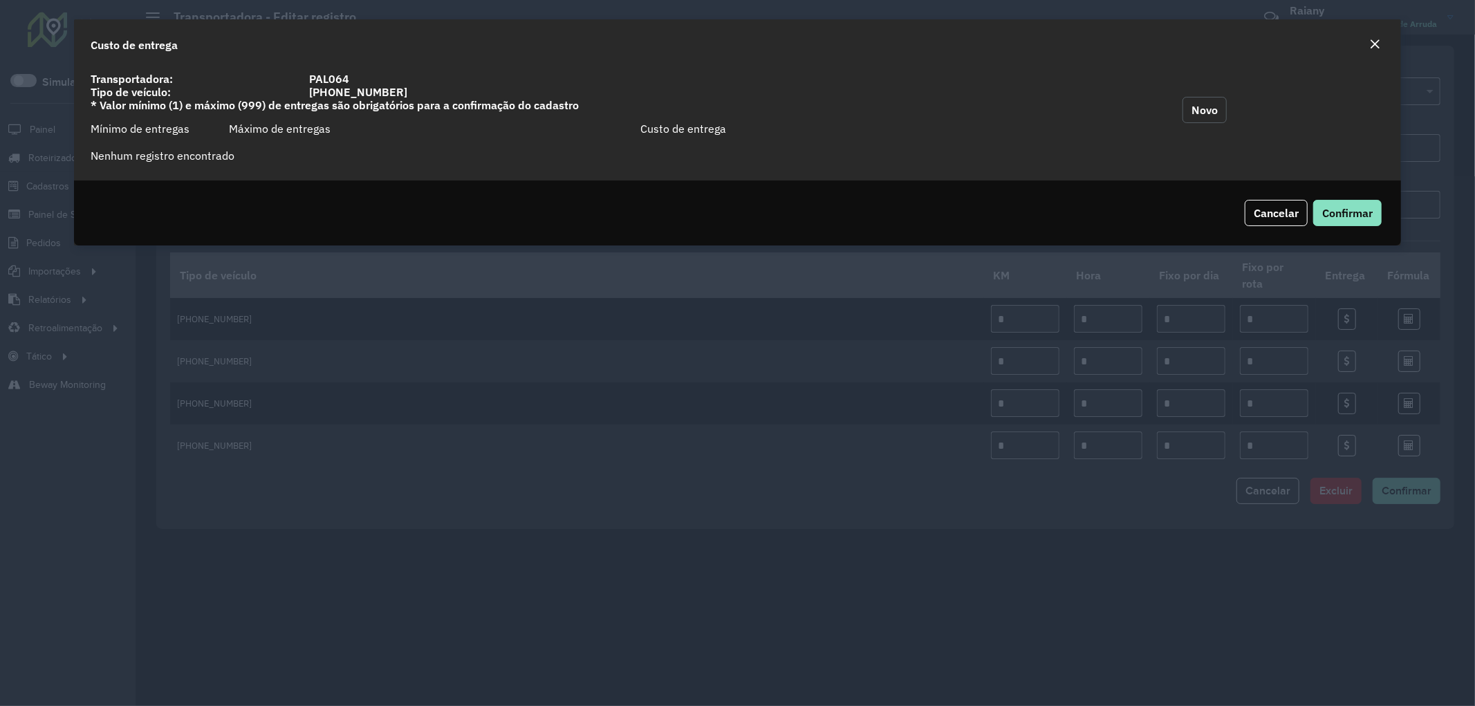
click at [1198, 106] on button "Novo" at bounding box center [1204, 110] width 44 height 26
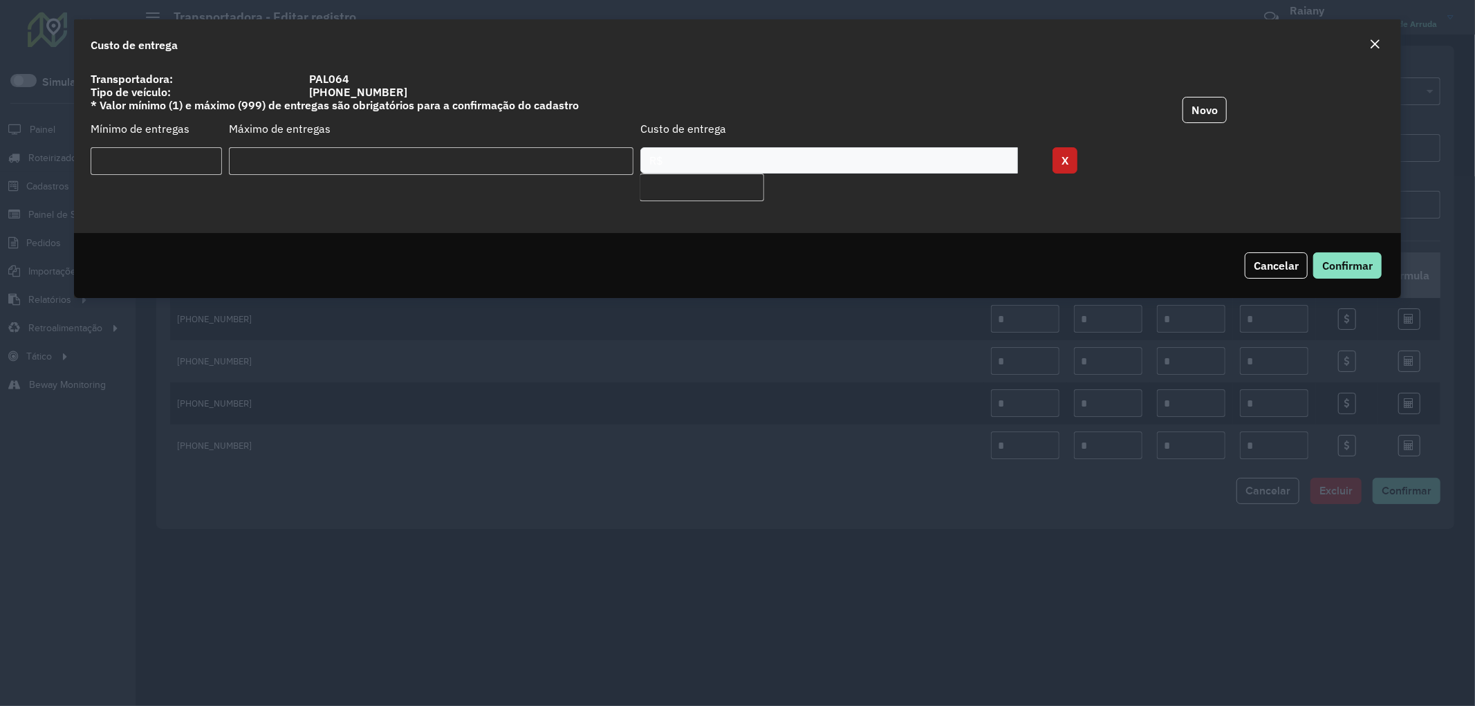
click at [364, 171] on input "number" at bounding box center [431, 161] width 405 height 28
click at [129, 171] on input "number" at bounding box center [156, 161] width 131 height 28
click at [1273, 261] on span "Cancelar" at bounding box center [1275, 266] width 45 height 14
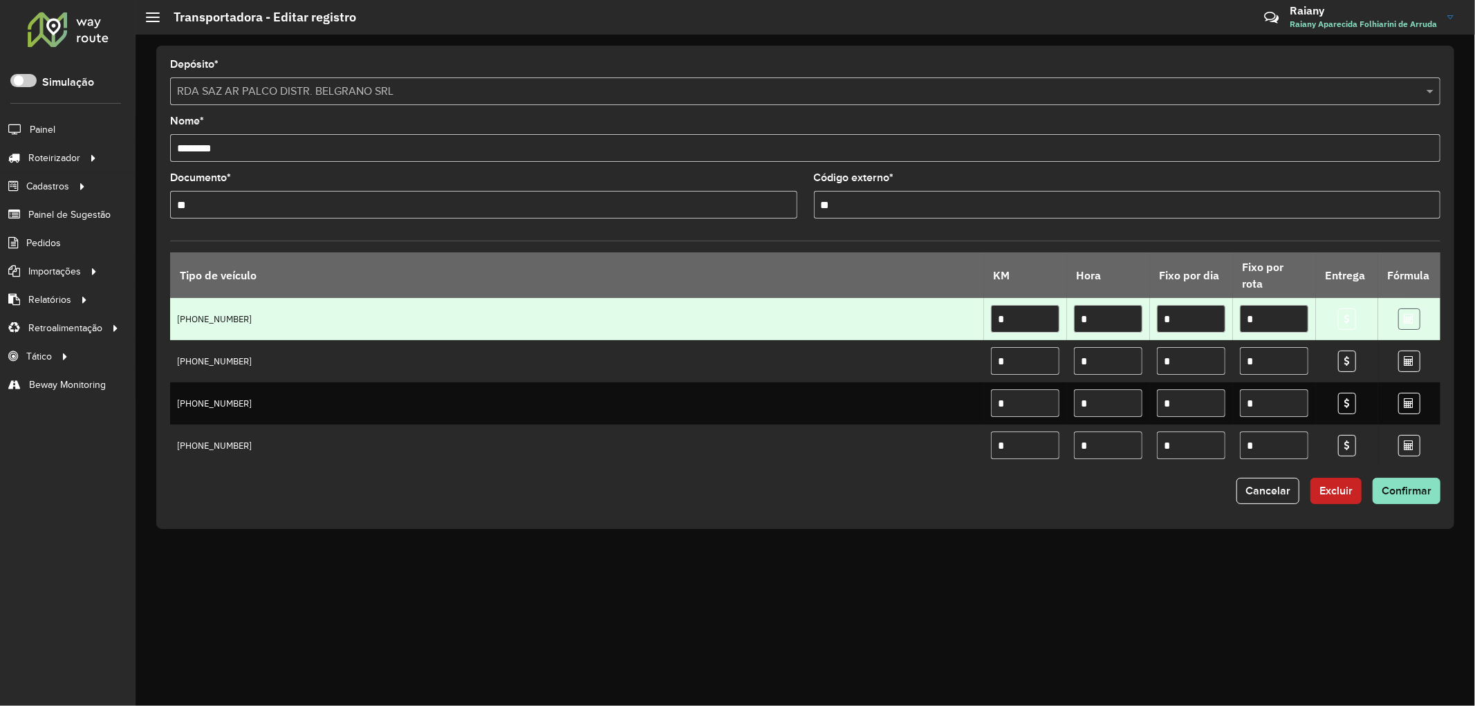
click at [1405, 326] on link at bounding box center [1409, 318] width 22 height 21
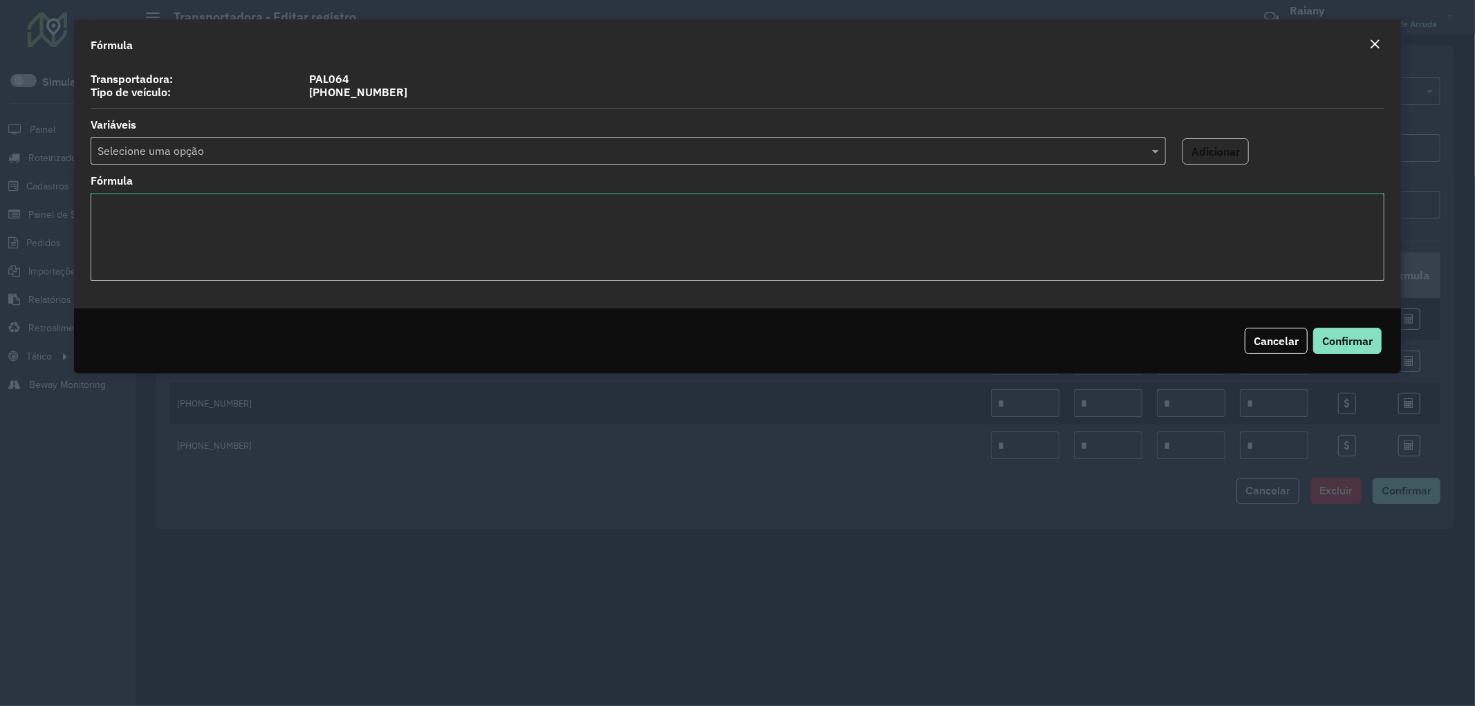
click at [436, 238] on textarea "Fórmula" at bounding box center [738, 237] width 1294 height 88
click at [1284, 339] on span "Cancelar" at bounding box center [1275, 341] width 45 height 14
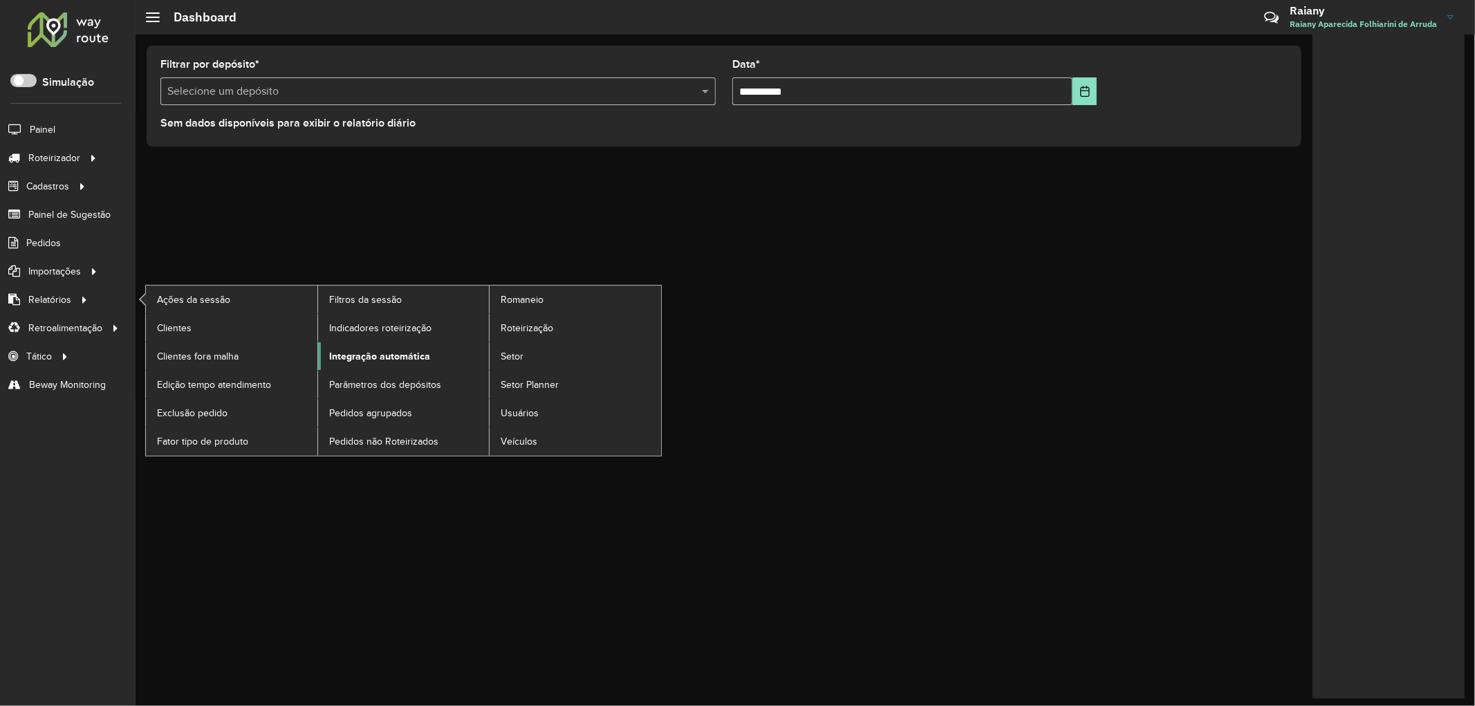
click at [379, 353] on span "Integração automática" at bounding box center [379, 356] width 101 height 15
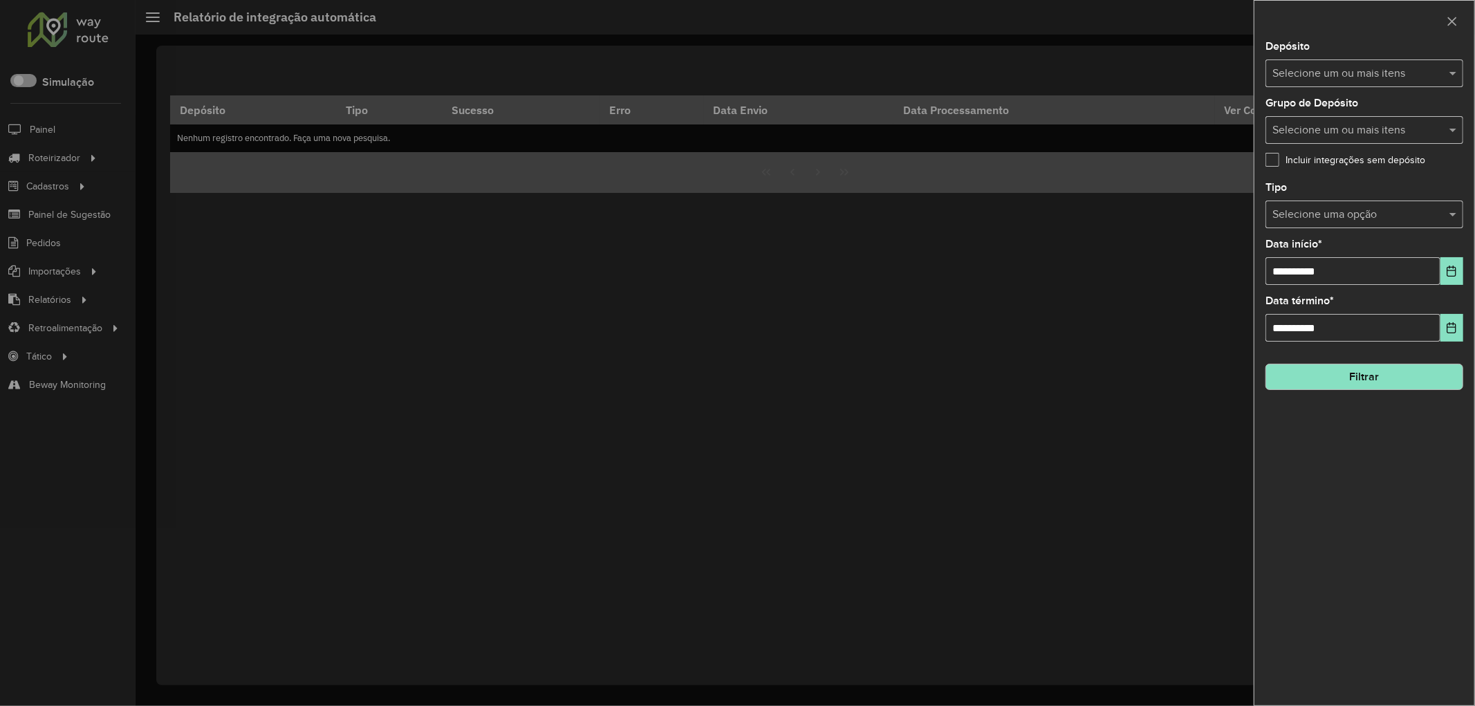
click at [1359, 78] on input "text" at bounding box center [1357, 74] width 177 height 17
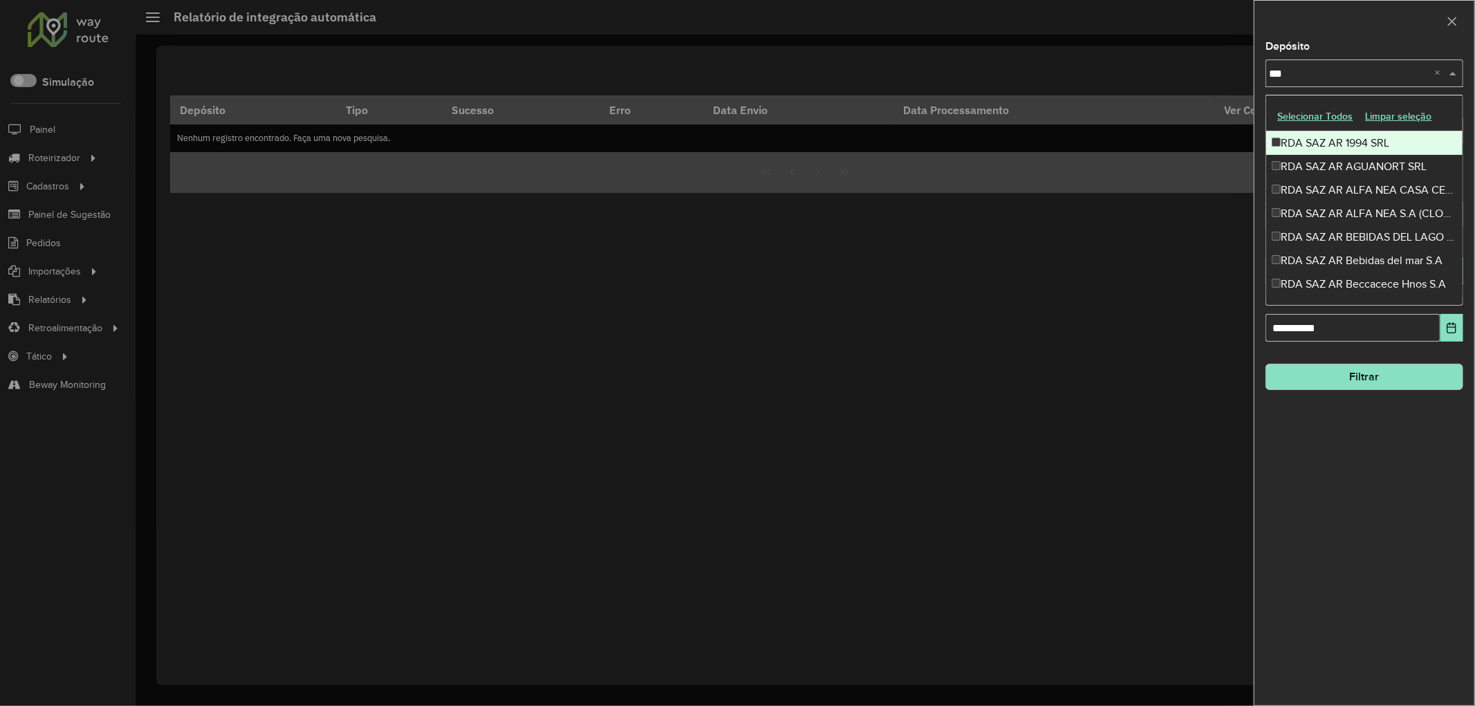
click at [1314, 113] on button "Selecionar Todos" at bounding box center [1315, 116] width 88 height 21
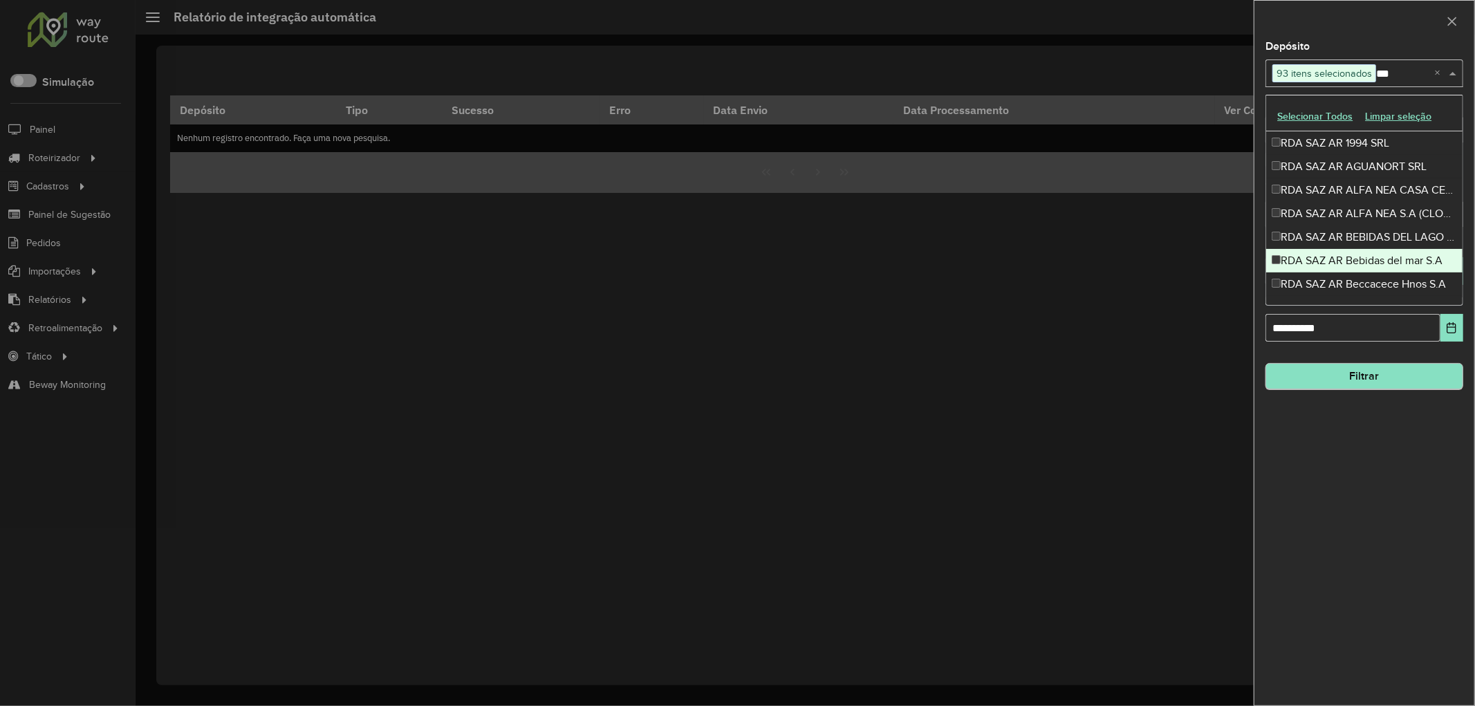
type input "***"
click at [1348, 369] on button "Filtrar" at bounding box center [1364, 377] width 198 height 26
